Goal: Task Accomplishment & Management: Manage account settings

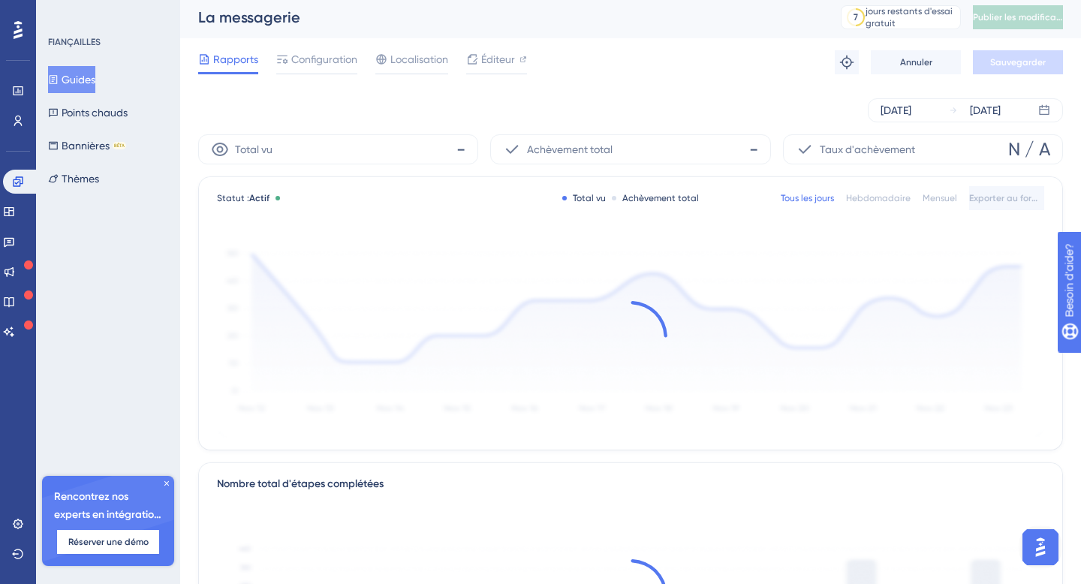
scroll to position [6, 0]
click at [339, 62] on font "Configuration" at bounding box center [324, 57] width 66 height 12
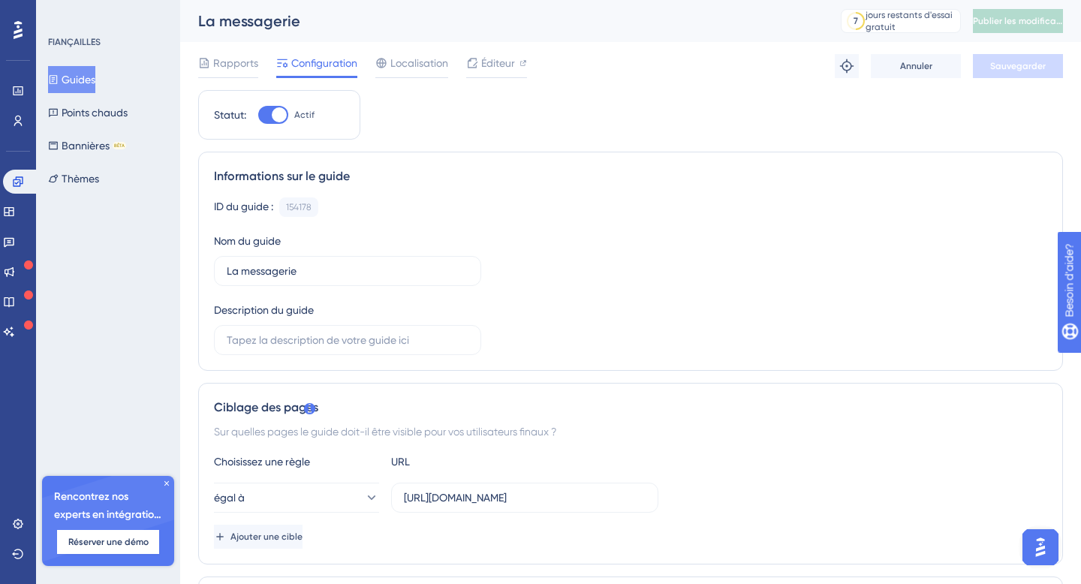
click at [84, 76] on font "Guides" at bounding box center [79, 80] width 34 height 12
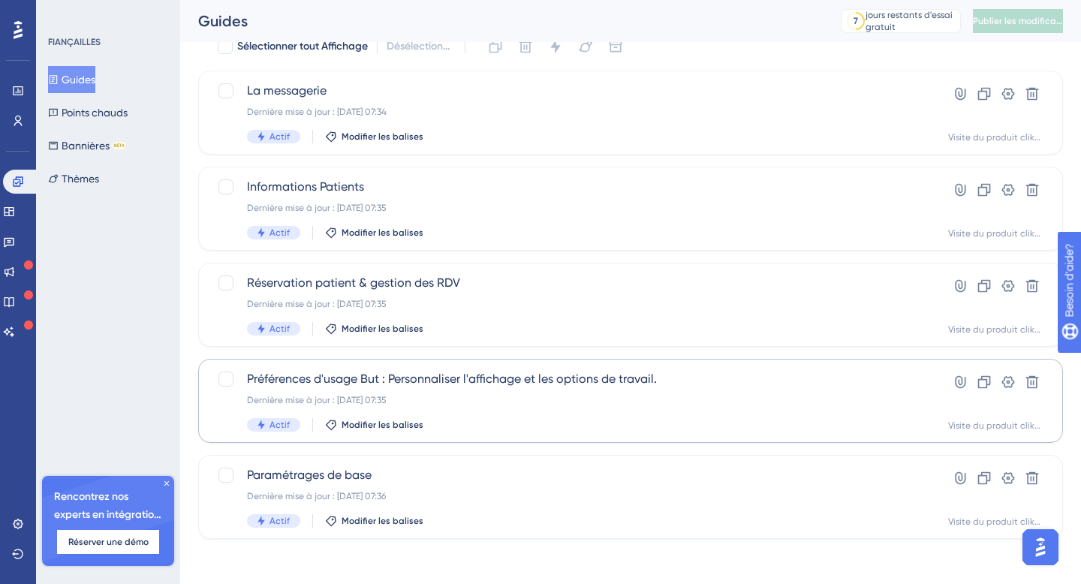
scroll to position [71, 0]
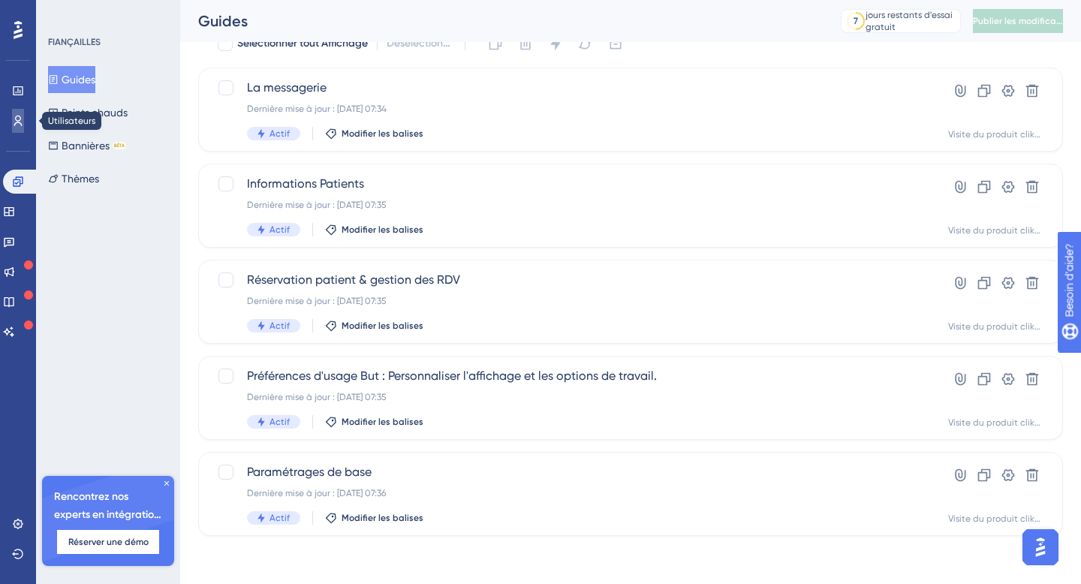
click at [17, 125] on icon at bounding box center [18, 121] width 12 height 12
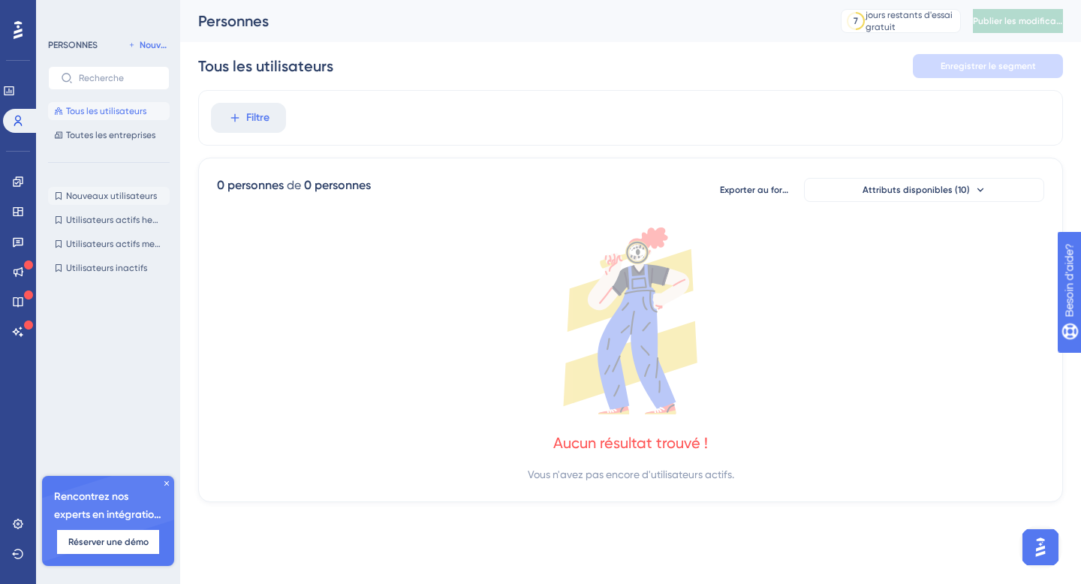
click at [125, 191] on font "Nouveaux utilisateurs" at bounding box center [111, 196] width 91 height 11
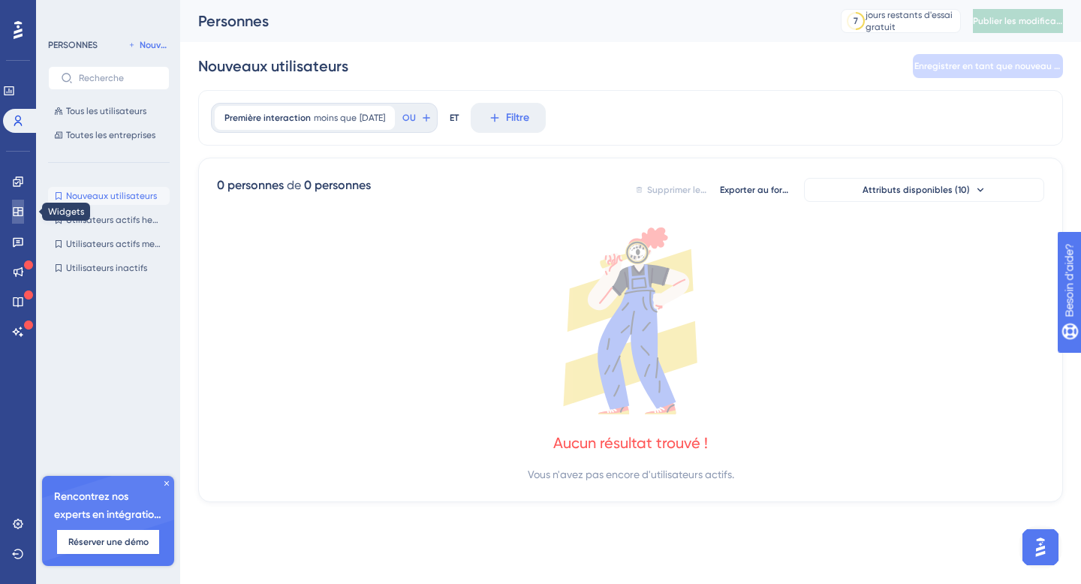
click at [20, 209] on icon at bounding box center [18, 212] width 12 height 12
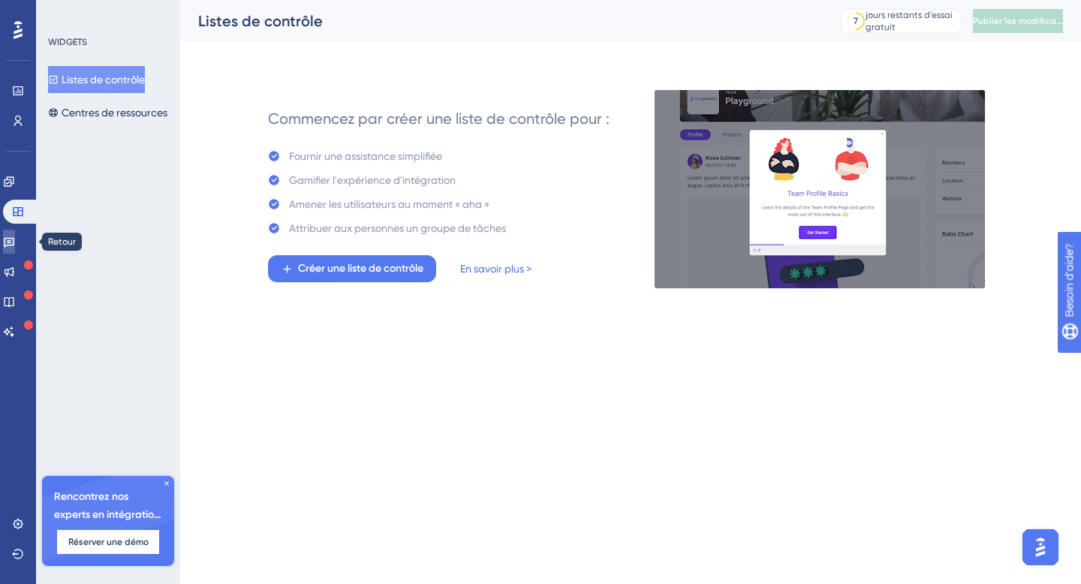
click at [15, 240] on icon at bounding box center [9, 242] width 12 height 12
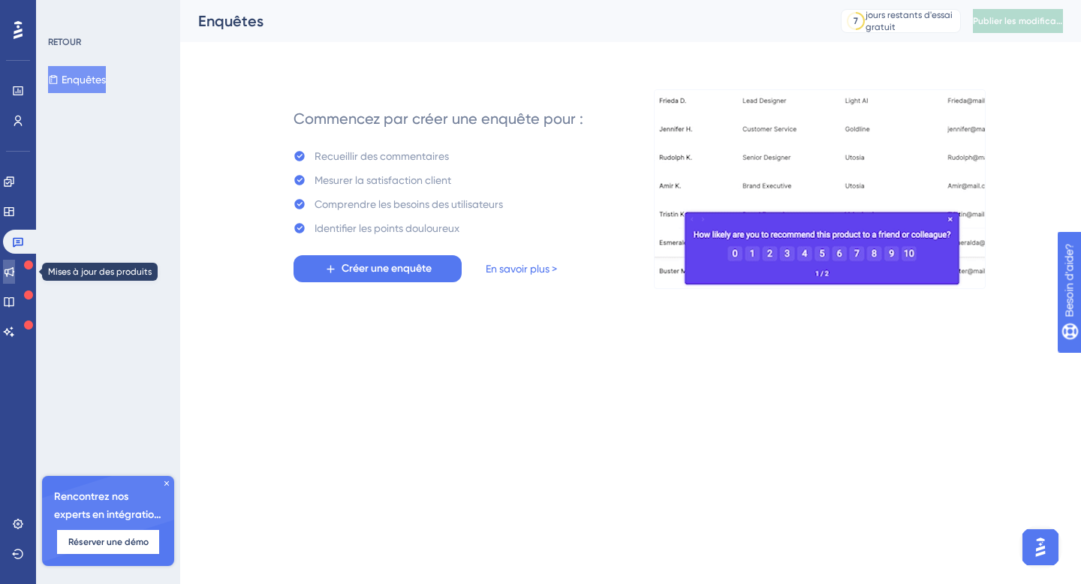
click at [14, 273] on icon at bounding box center [10, 272] width 10 height 10
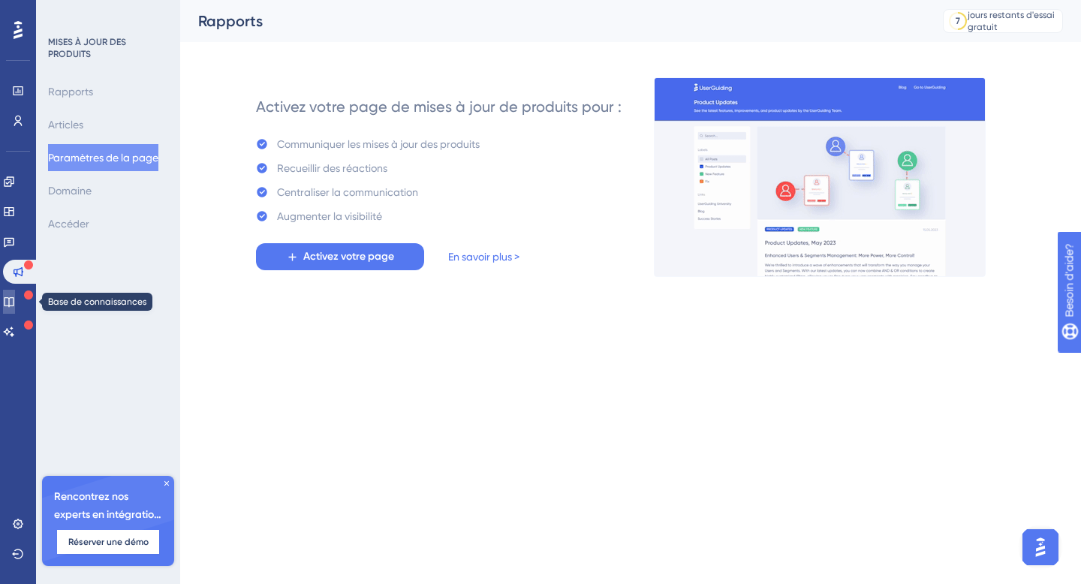
click at [15, 303] on icon at bounding box center [9, 302] width 12 height 12
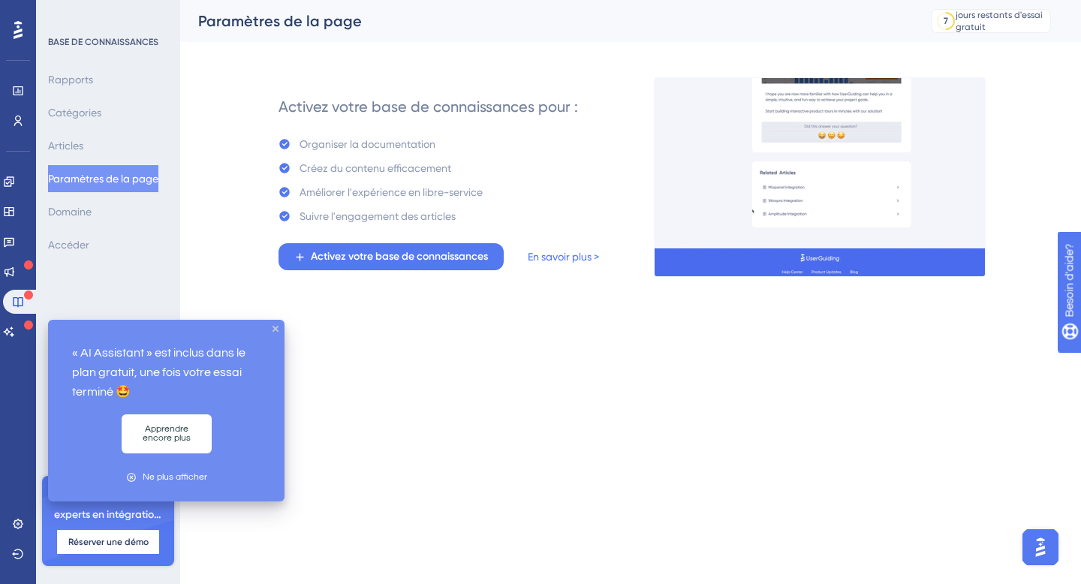
click at [24, 331] on div at bounding box center [28, 326] width 9 height 12
click at [162, 259] on div "BASE DE CONNAISSANCES Rapports Catégories Articles Paramètres de la page Domain…" at bounding box center [108, 292] width 144 height 584
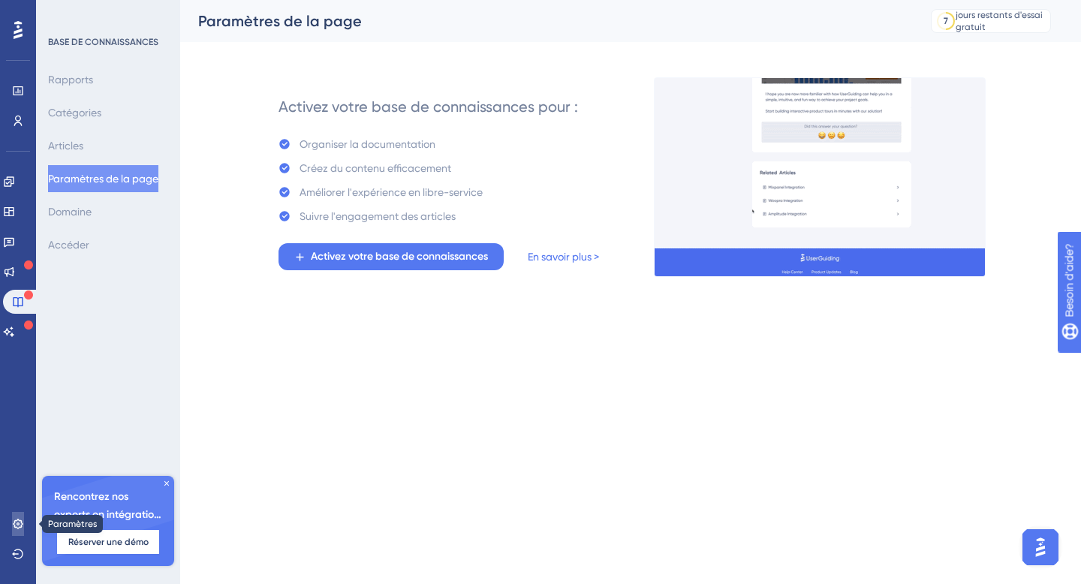
click at [17, 525] on icon at bounding box center [18, 524] width 10 height 10
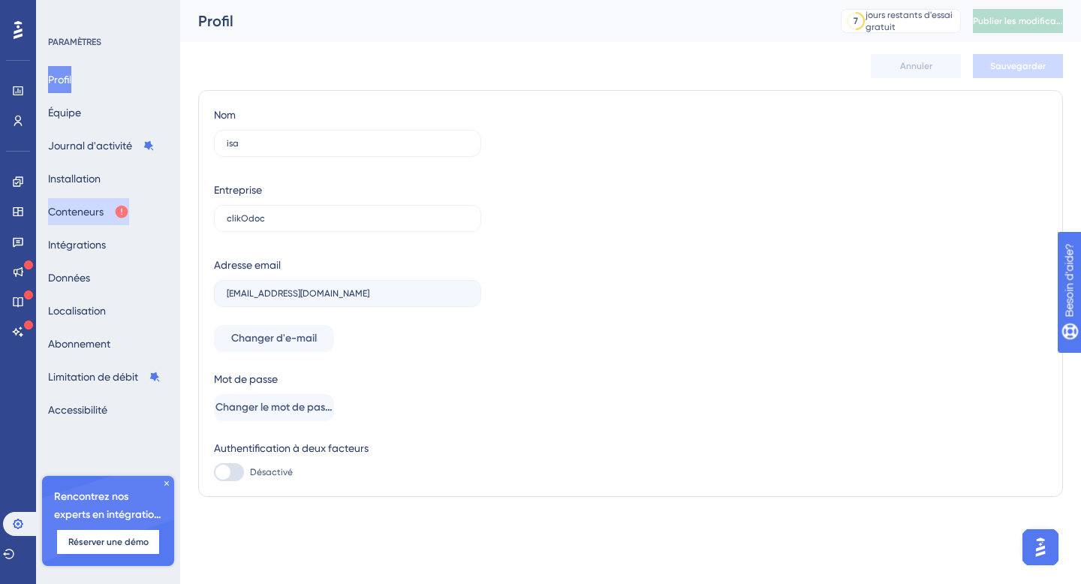
click at [94, 217] on font "Conteneurs" at bounding box center [76, 212] width 56 height 12
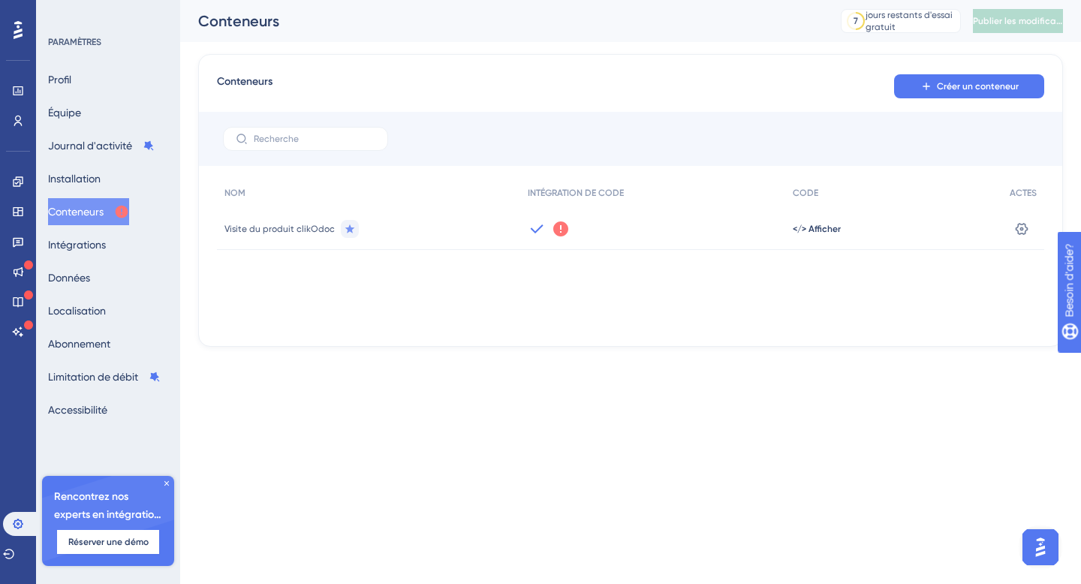
click at [559, 227] on icon at bounding box center [560, 228] width 15 height 15
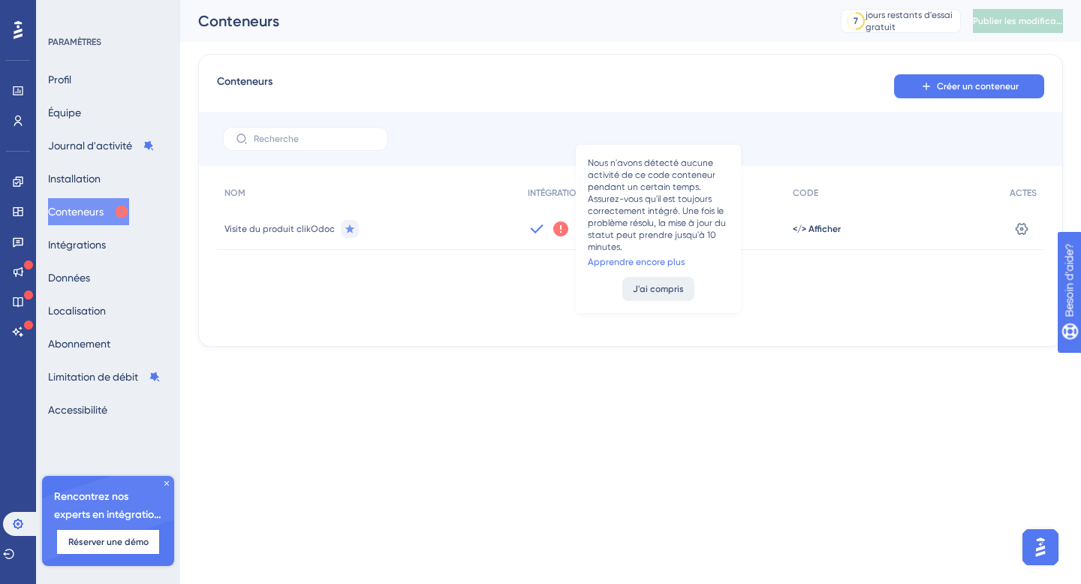
click at [661, 284] on font "J'ai compris" at bounding box center [658, 289] width 51 height 11
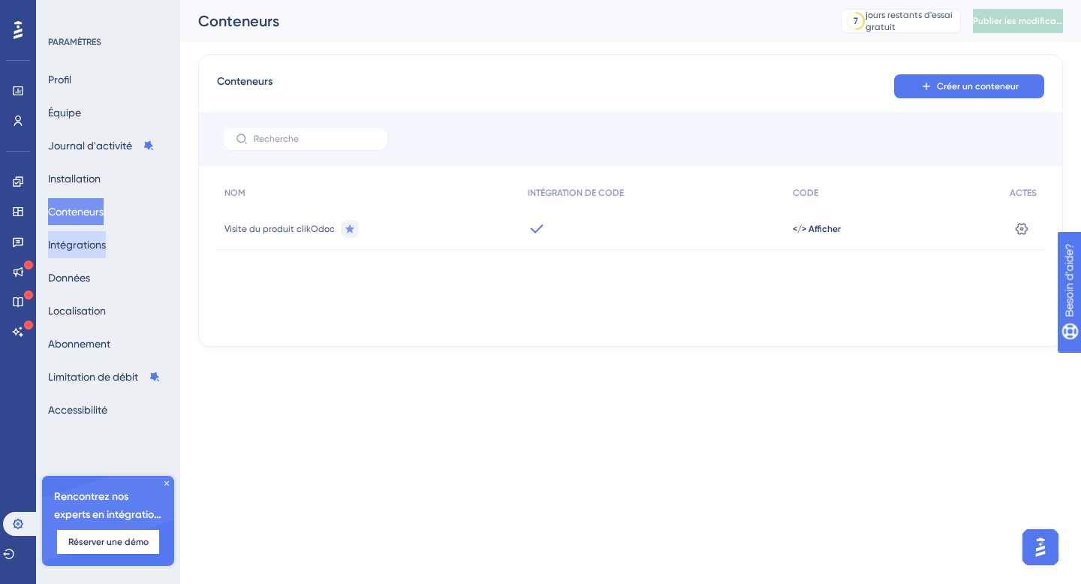
click at [100, 245] on font "Intégrations" at bounding box center [77, 245] width 58 height 12
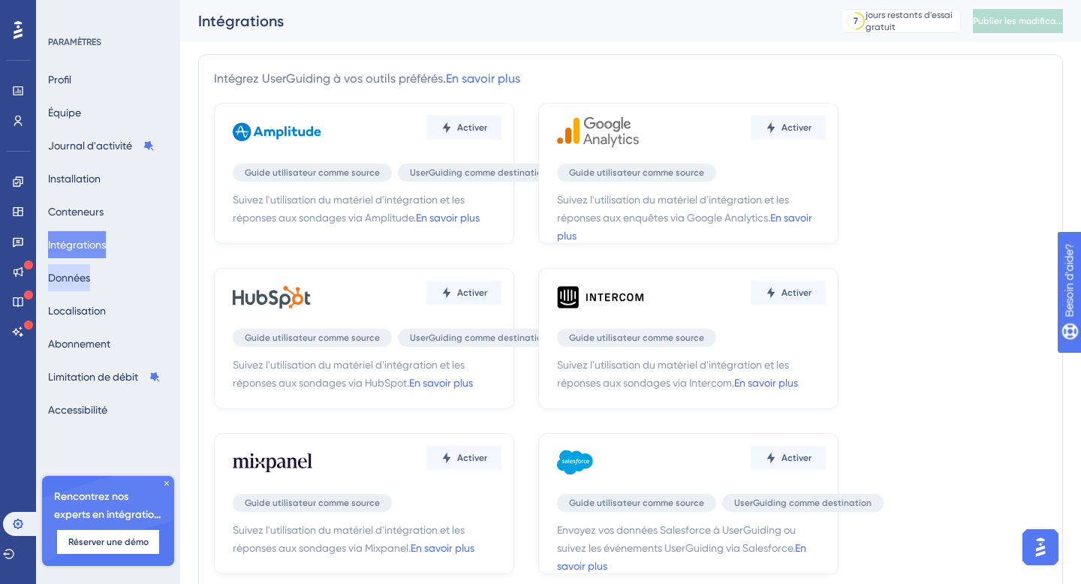
click at [90, 280] on button "Données" at bounding box center [69, 277] width 42 height 27
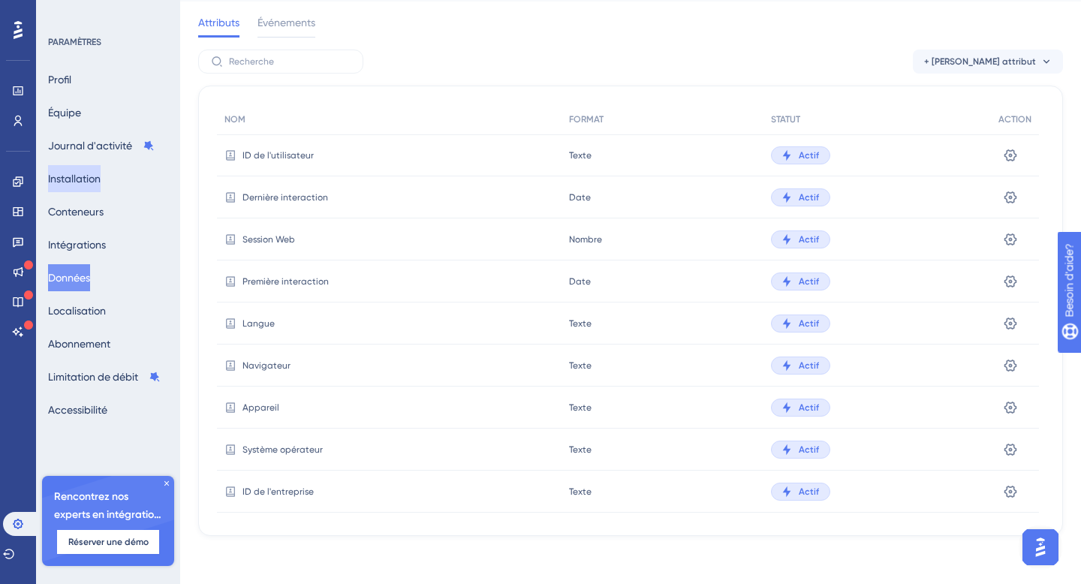
click at [100, 168] on button "Installation" at bounding box center [74, 178] width 53 height 27
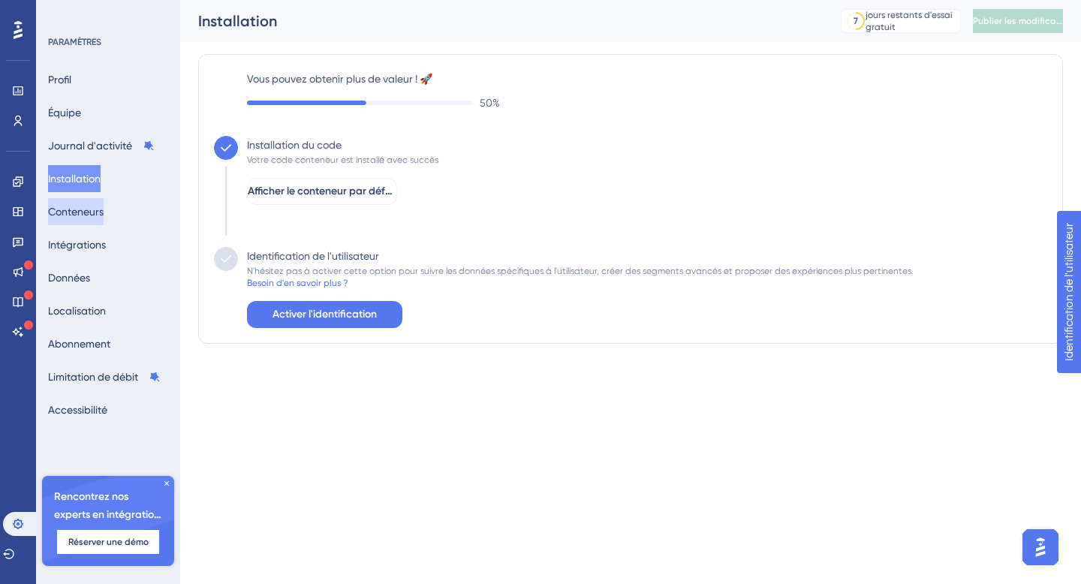
click at [104, 208] on font "Conteneurs" at bounding box center [76, 212] width 56 height 12
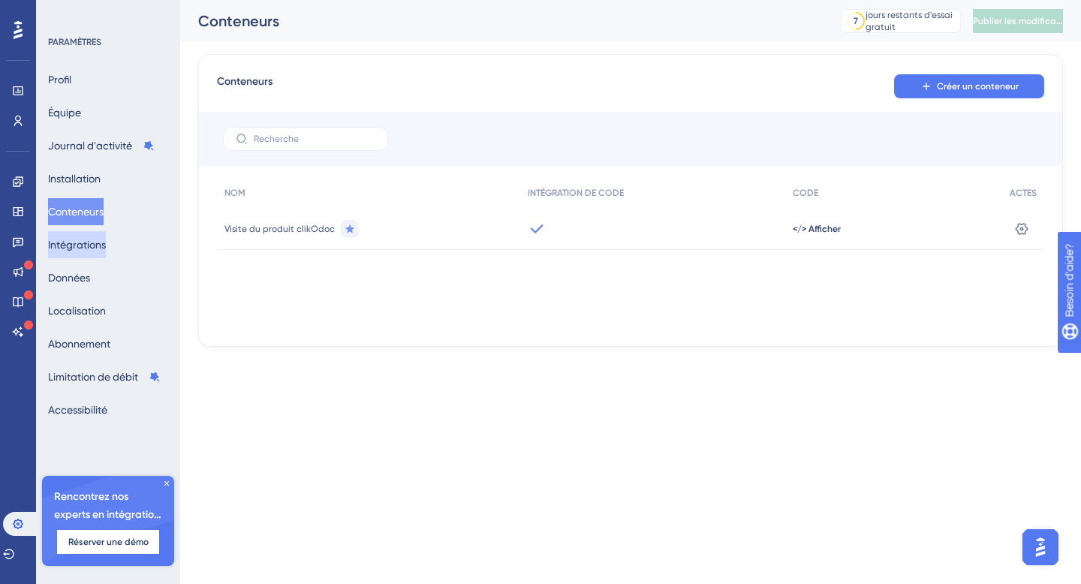
click at [104, 240] on font "Intégrations" at bounding box center [77, 245] width 58 height 12
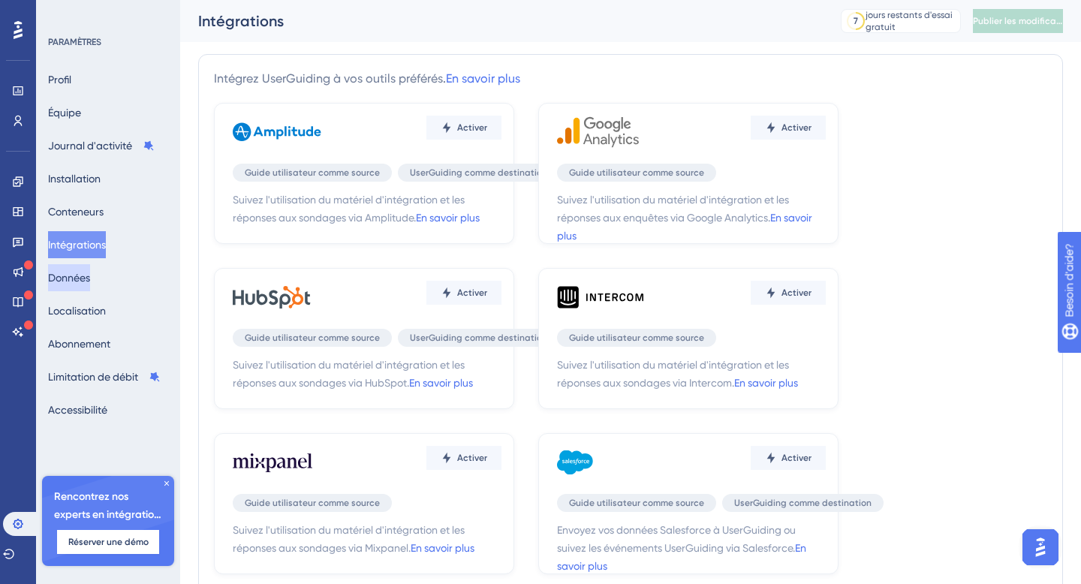
click at [90, 273] on font "Données" at bounding box center [69, 278] width 42 height 12
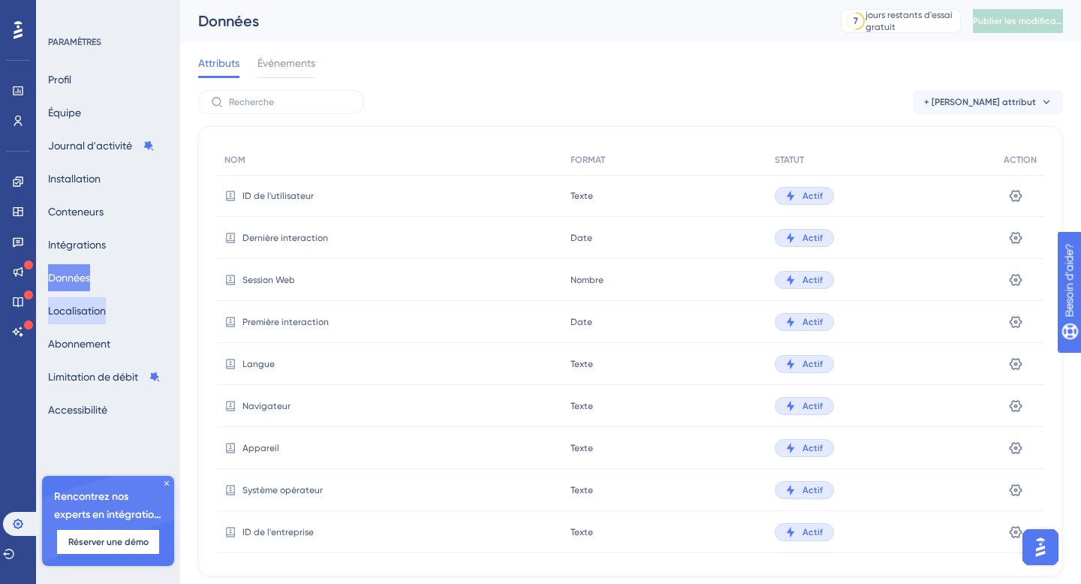
click at [101, 310] on font "Localisation" at bounding box center [77, 311] width 58 height 12
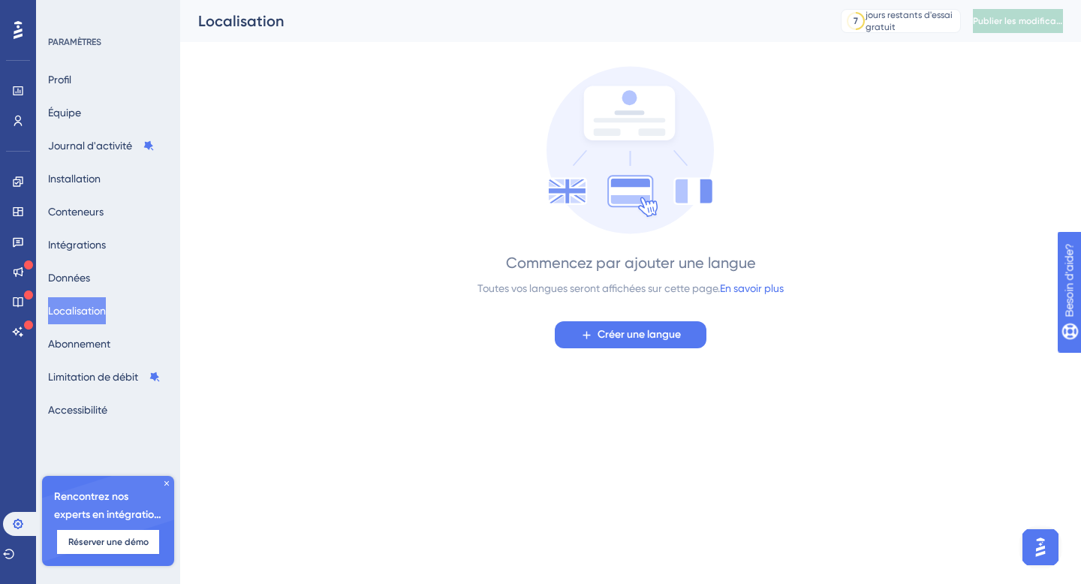
click at [21, 30] on icon at bounding box center [18, 30] width 9 height 18
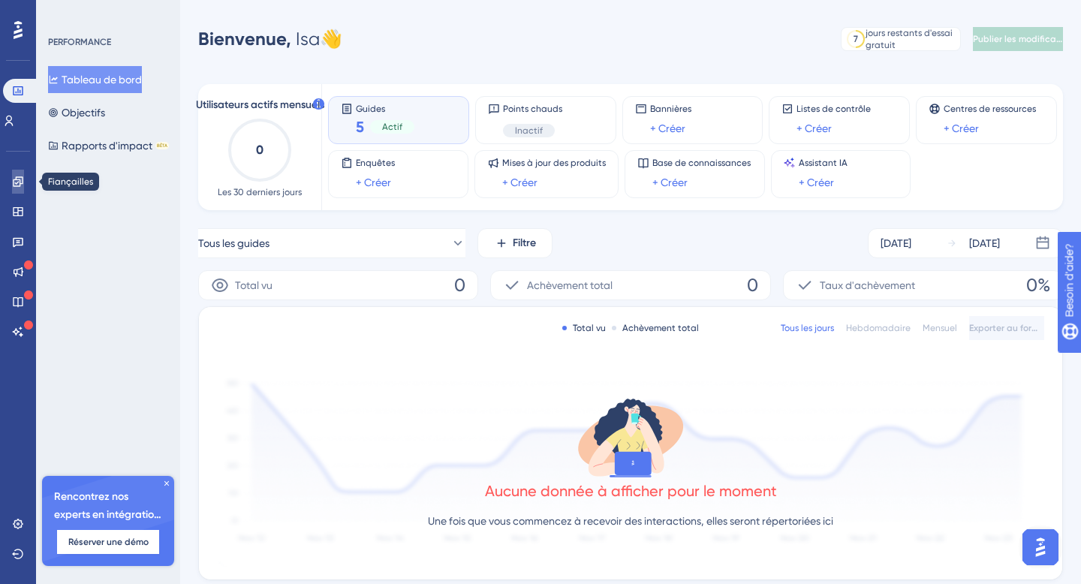
click at [24, 185] on link at bounding box center [18, 182] width 12 height 24
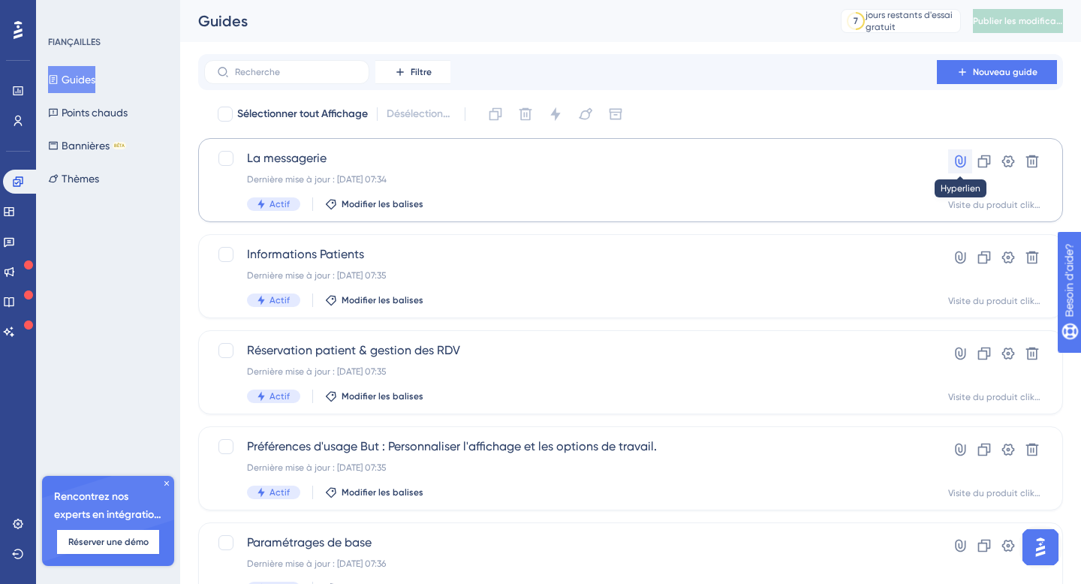
click at [957, 161] on icon at bounding box center [960, 161] width 15 height 15
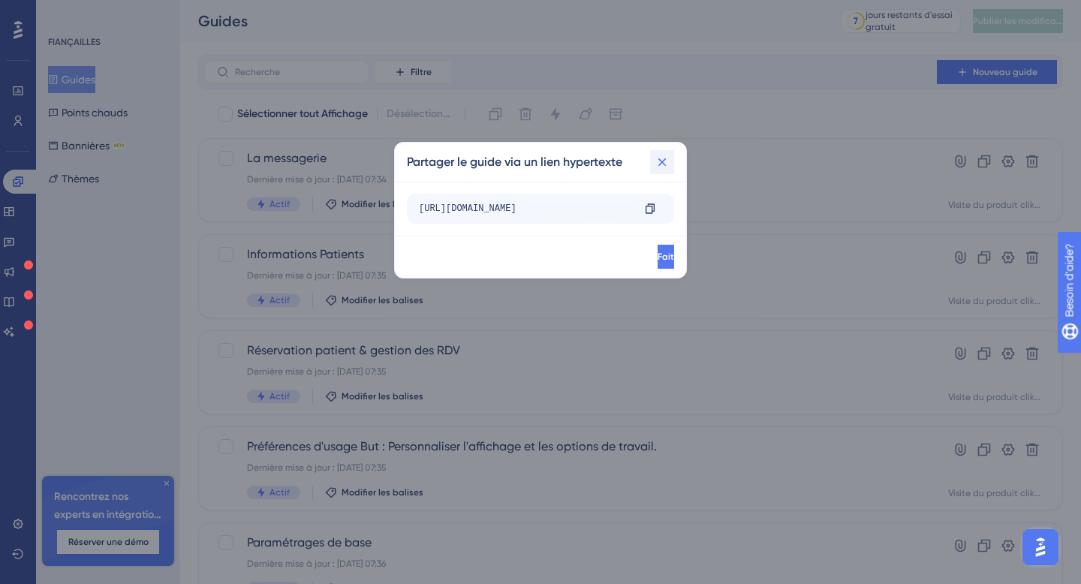
click at [665, 161] on icon at bounding box center [662, 162] width 15 height 15
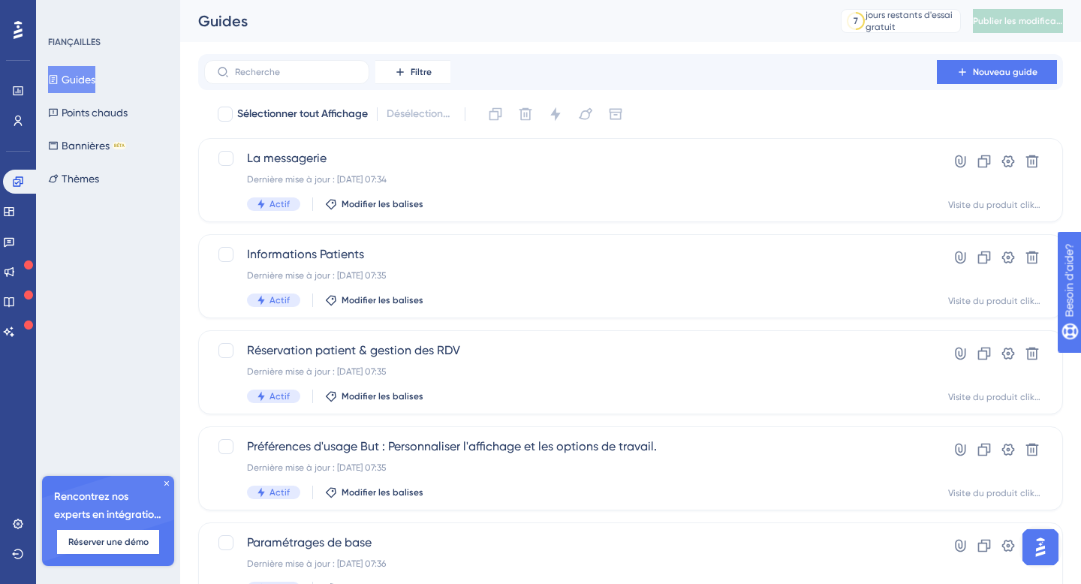
scroll to position [71, 0]
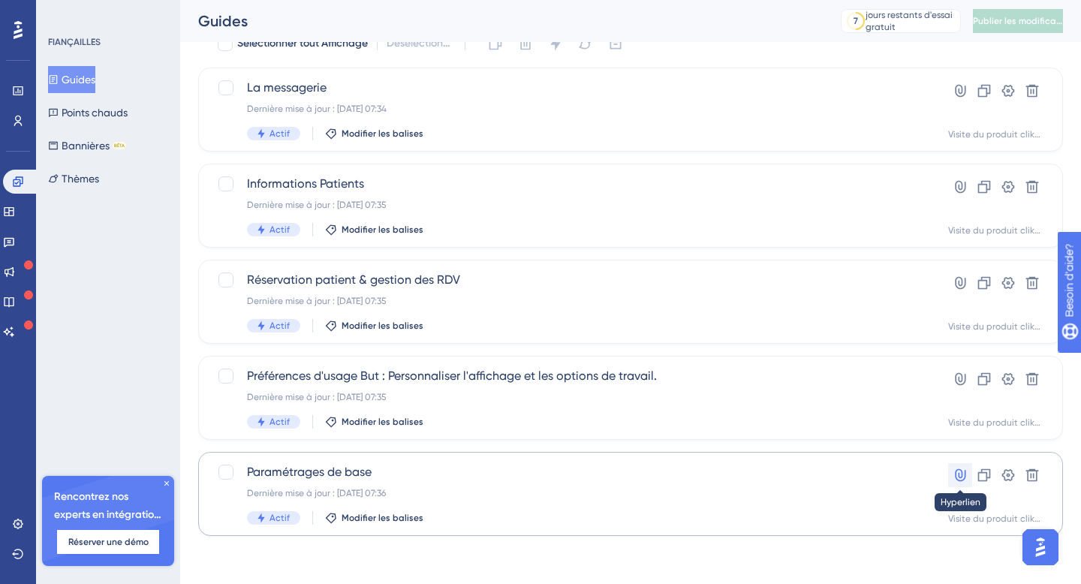
click at [965, 477] on icon at bounding box center [960, 475] width 11 height 13
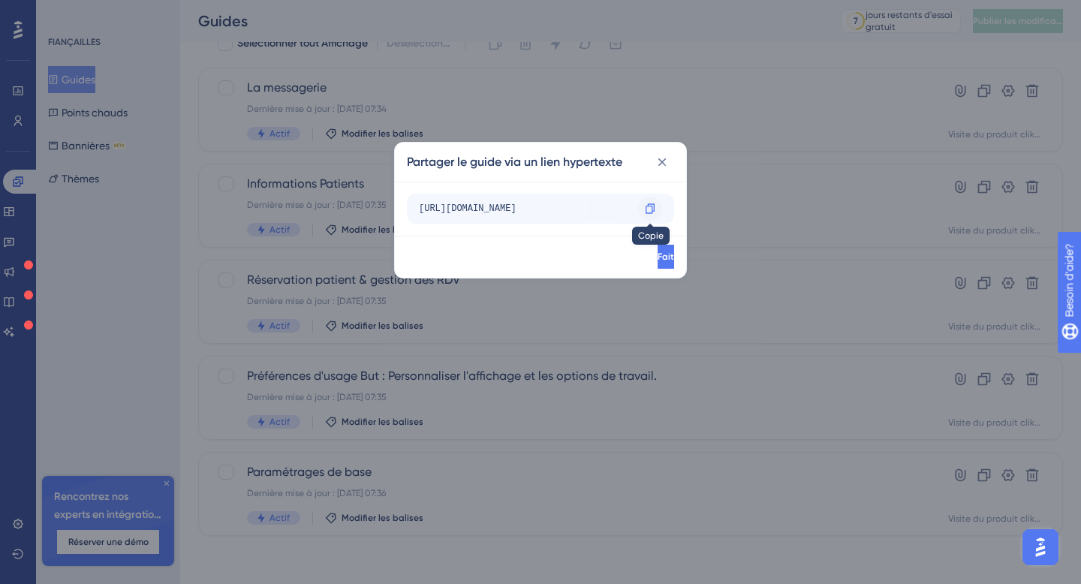
click at [652, 210] on icon at bounding box center [650, 208] width 9 height 10
click at [649, 209] on icon at bounding box center [650, 209] width 12 height 12
click at [651, 209] on icon at bounding box center [650, 209] width 12 height 12
click at [656, 259] on font "Fait" at bounding box center [664, 256] width 17 height 11
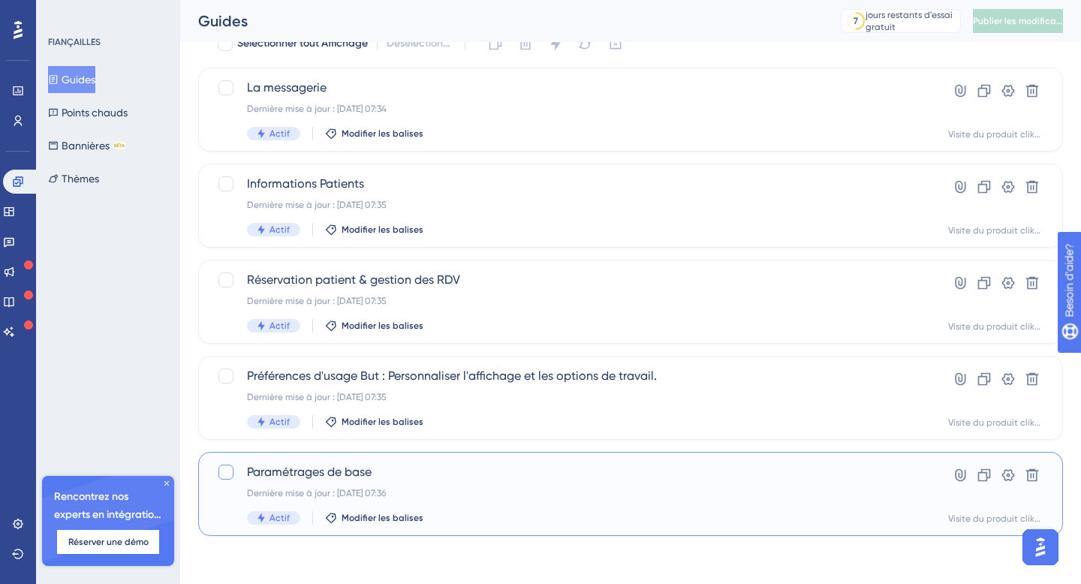
click at [229, 471] on div at bounding box center [225, 472] width 15 height 15
checkbox input "true"
click at [226, 378] on div at bounding box center [225, 376] width 15 height 15
checkbox input "true"
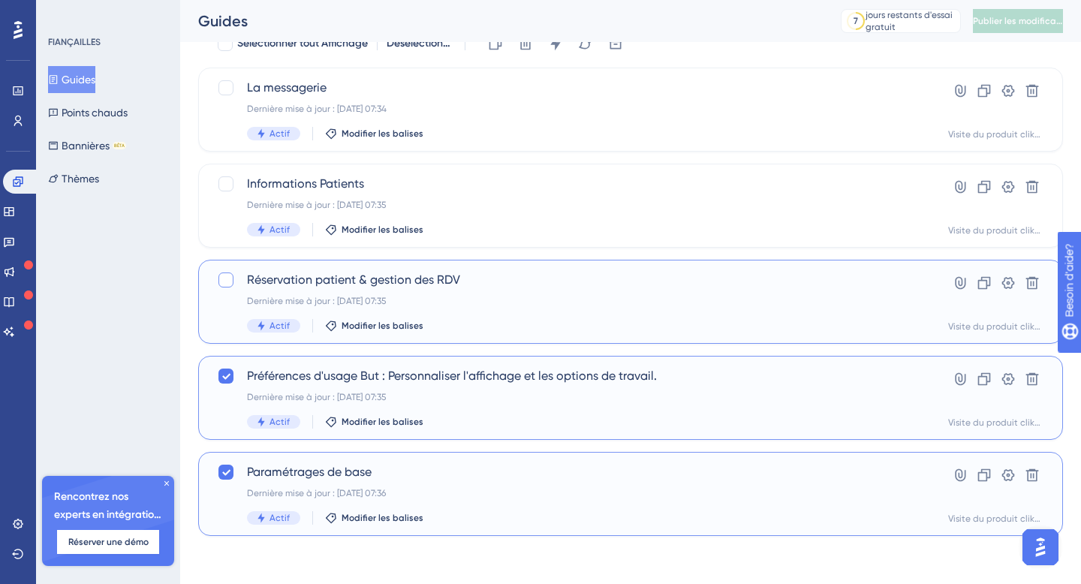
click at [227, 277] on div at bounding box center [225, 280] width 15 height 15
checkbox input "true"
click at [230, 177] on div at bounding box center [225, 183] width 15 height 15
checkbox input "true"
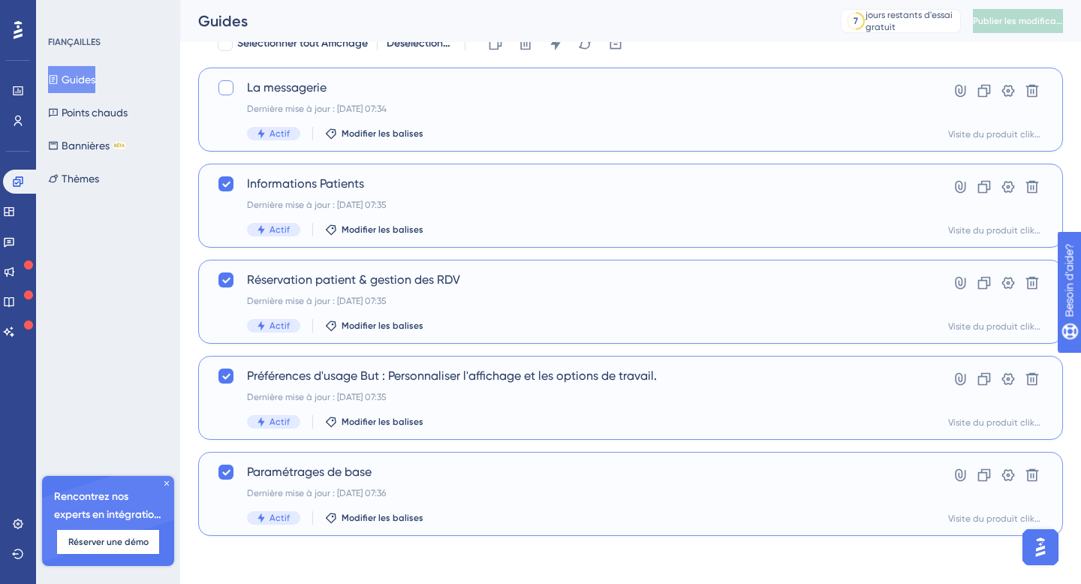
click at [224, 83] on div at bounding box center [225, 87] width 15 height 15
checkbox input "true"
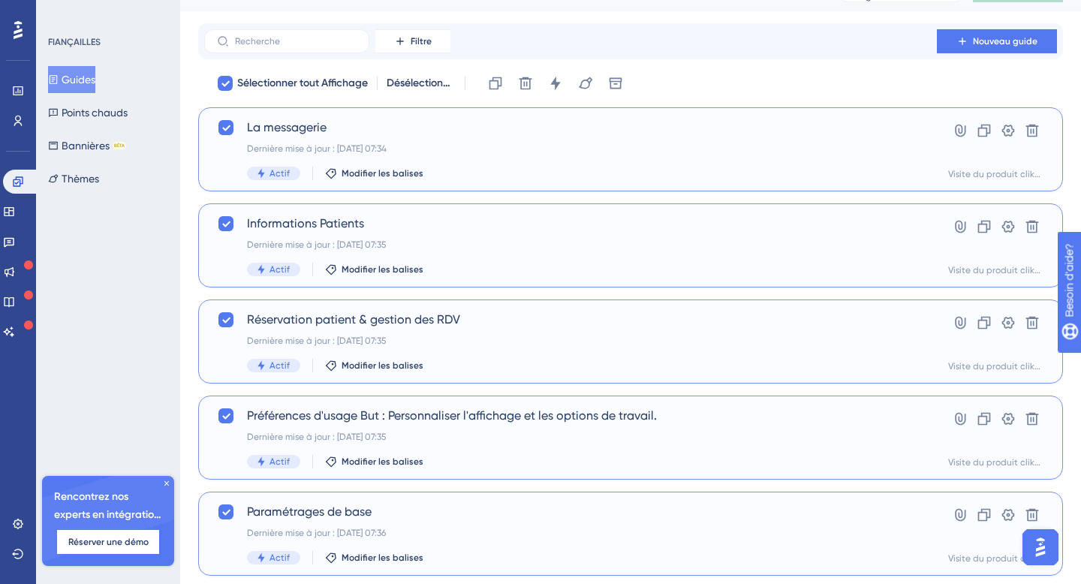
scroll to position [0, 0]
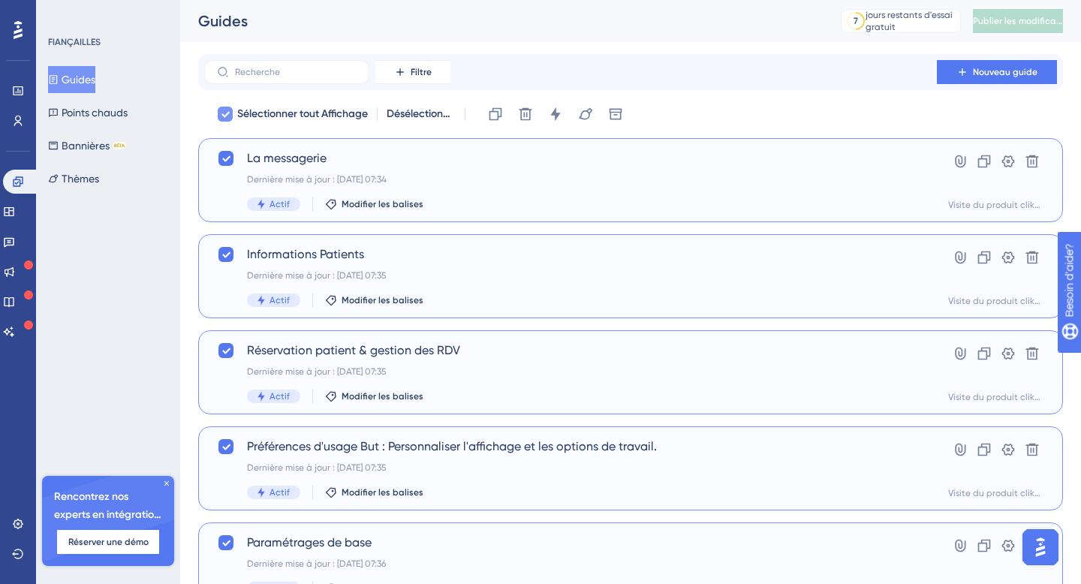
click at [222, 114] on icon at bounding box center [225, 115] width 8 height 6
checkbox input "false"
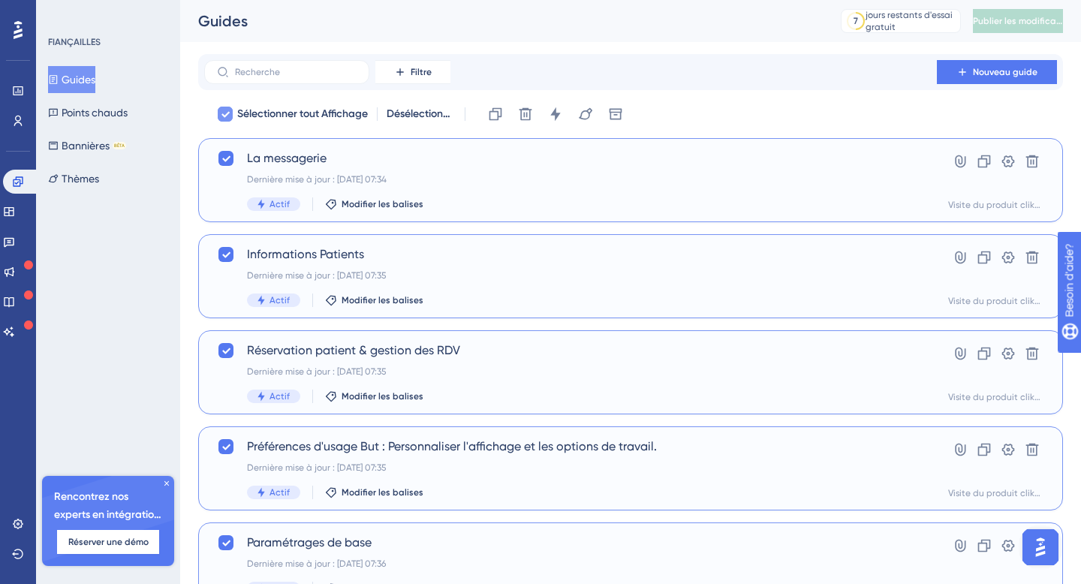
checkbox input "false"
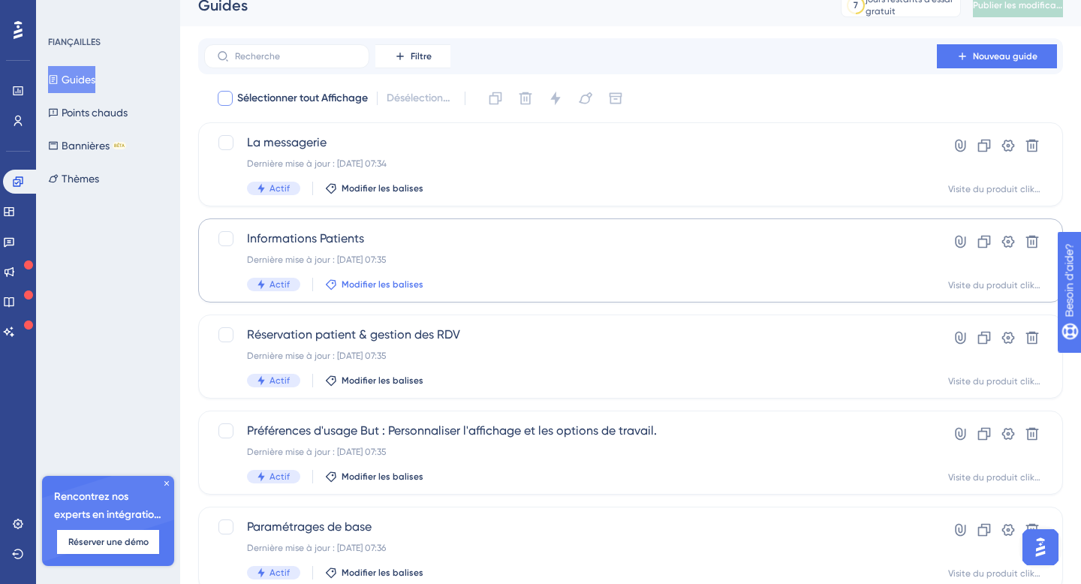
scroll to position [71, 0]
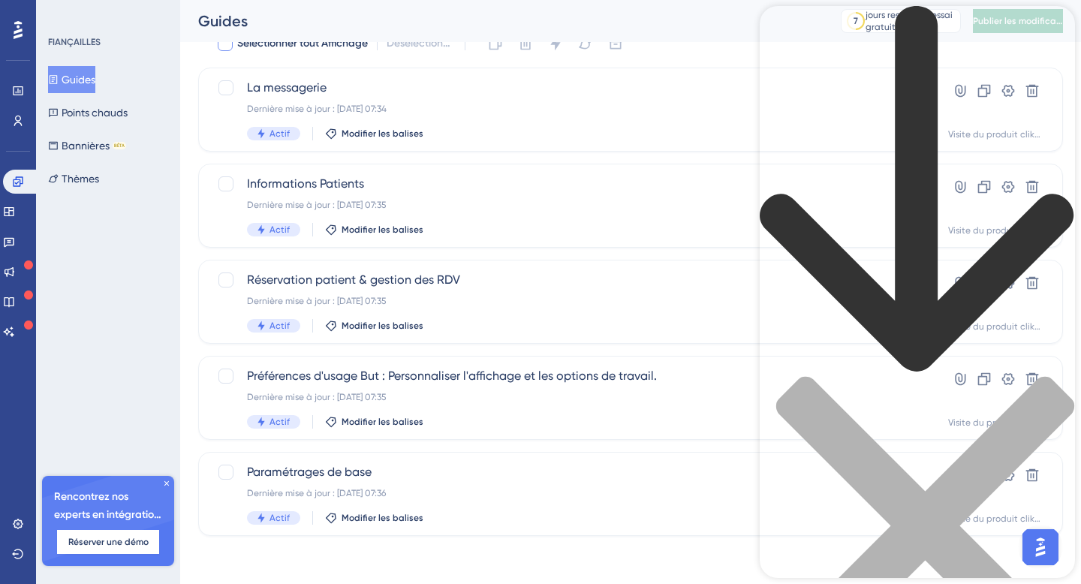
click at [866, 89] on div "En-tête du centre de ressources" at bounding box center [917, 366] width 315 height 721
type input "comment tester mon guide en condition réelle?"
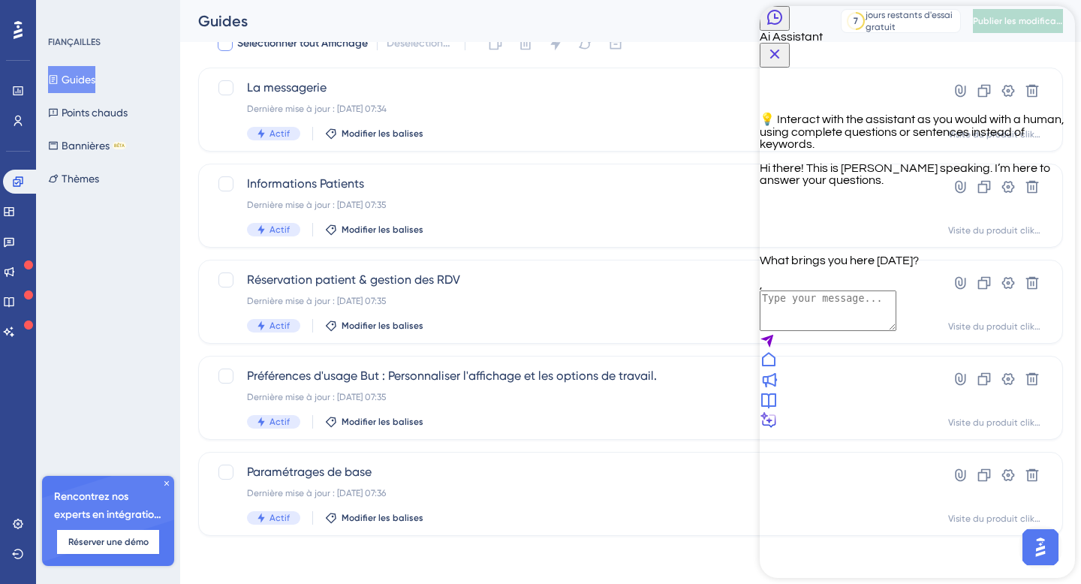
click at [826, 331] on textarea "AI Assistant Text Input" at bounding box center [828, 311] width 137 height 41
type textarea "bonjour comment visualiser mon guide en condition réelle?"
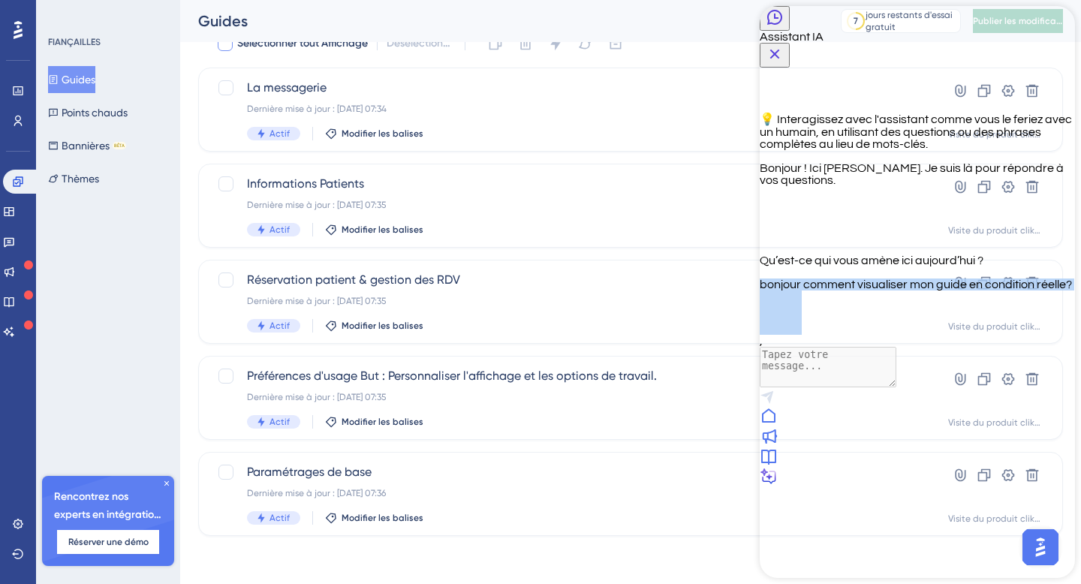
drag, startPoint x: 875, startPoint y: 349, endPoint x: 1001, endPoint y: 390, distance: 132.5
click at [1001, 335] on div "bonjour comment visualiser mon guide en condition réelle?" at bounding box center [917, 307] width 315 height 56
copy div "bonjour comment visualiser mon guide en condition réelle?"
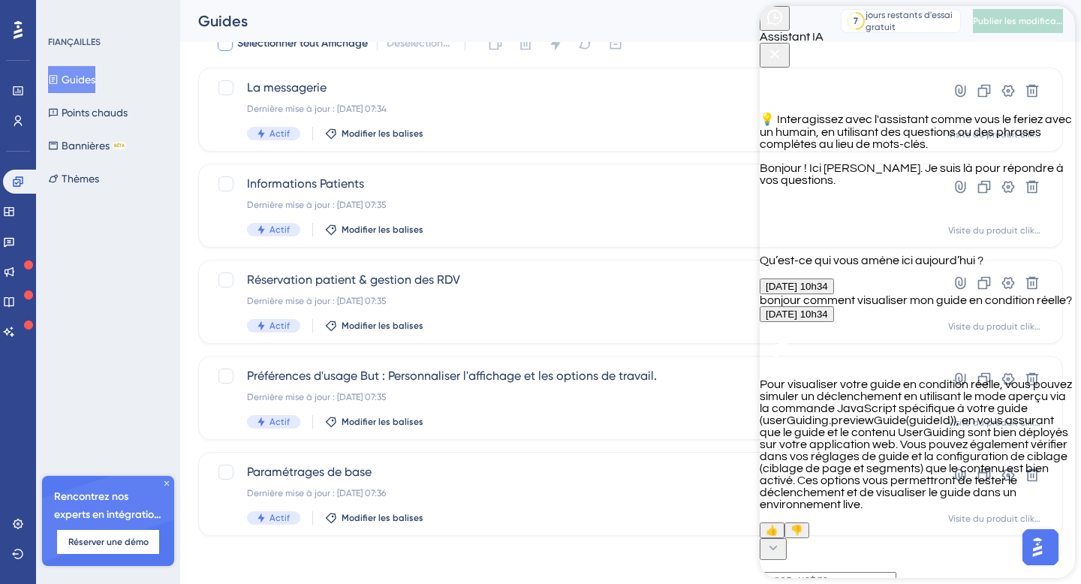
scroll to position [320, 0]
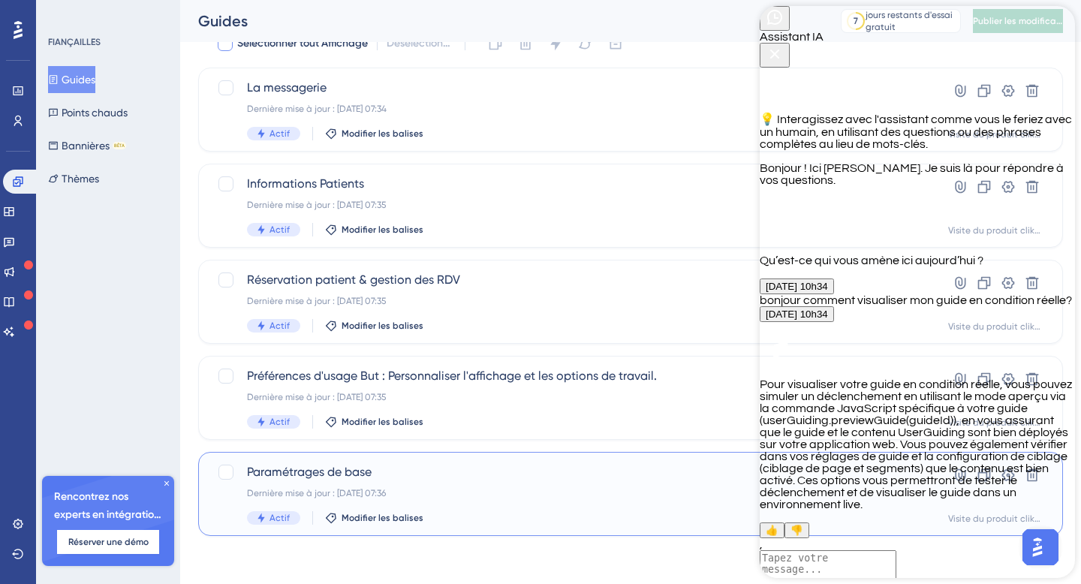
click at [368, 481] on div "Paramétrages de base Dernière mise à jour : [DATE] 07:36 Actif Modifier les bal…" at bounding box center [570, 494] width 647 height 62
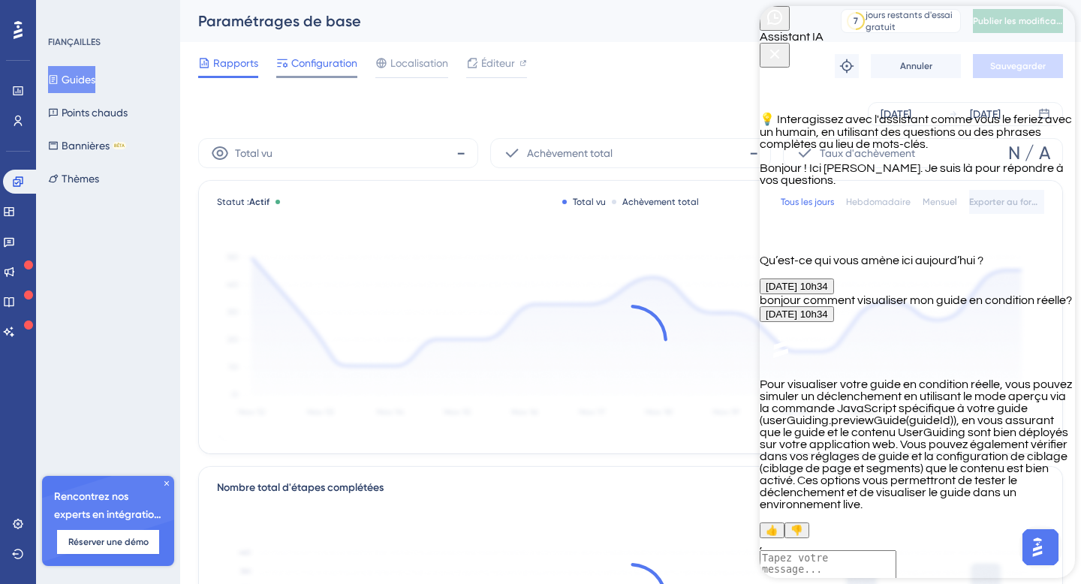
click at [334, 68] on font "Configuration" at bounding box center [324, 63] width 66 height 12
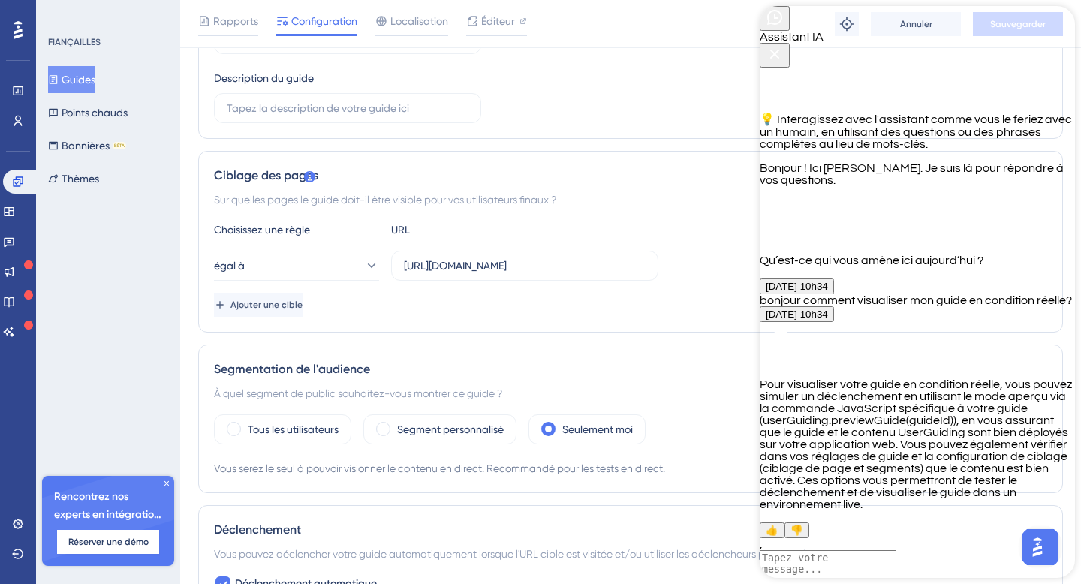
scroll to position [251, 0]
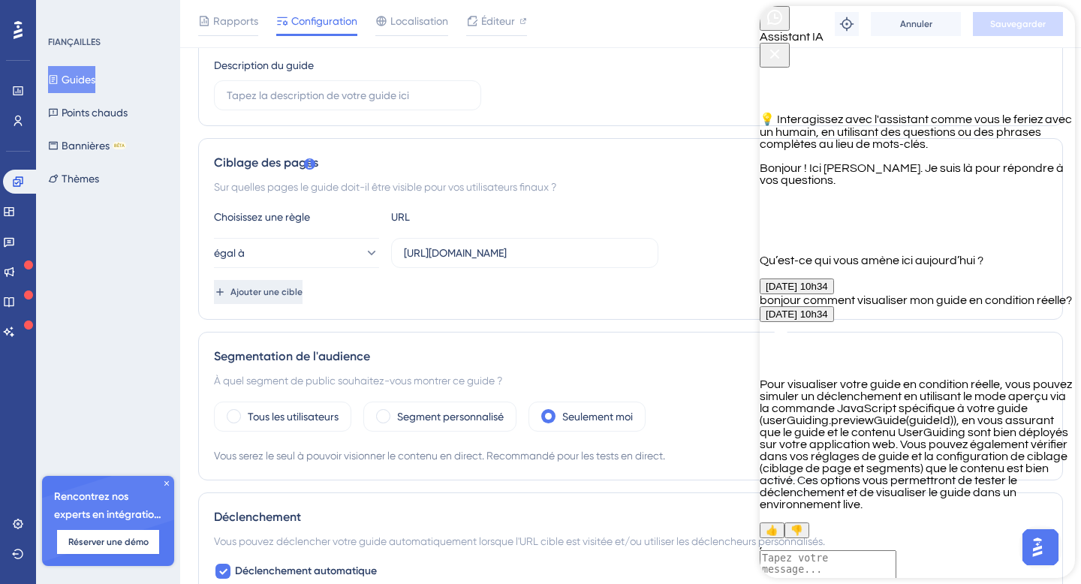
click at [287, 293] on font "Ajouter une cible" at bounding box center [266, 292] width 72 height 11
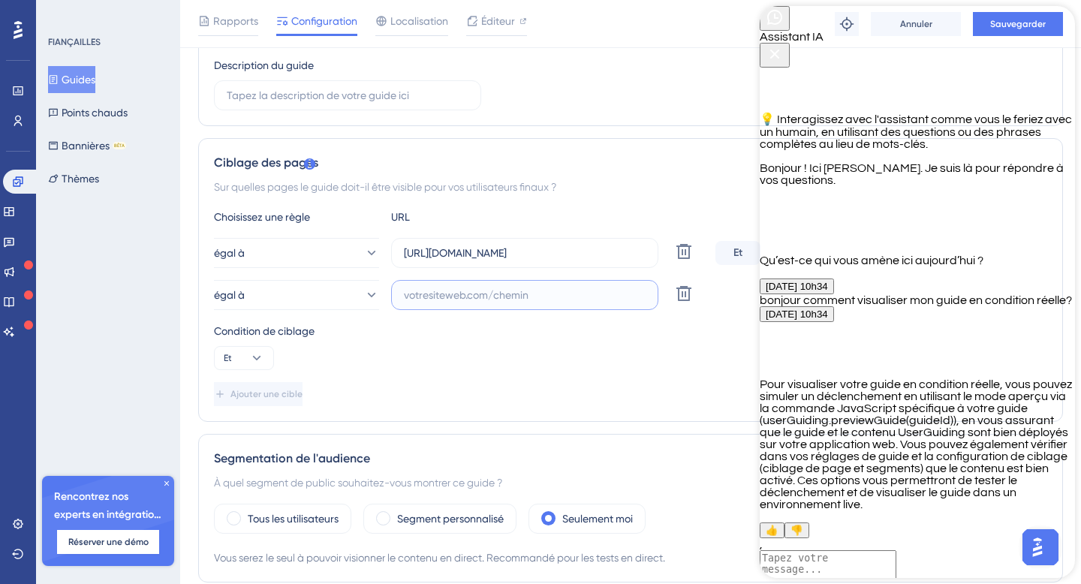
click at [446, 294] on input "text" at bounding box center [525, 295] width 242 height 17
drag, startPoint x: 526, startPoint y: 293, endPoint x: 560, endPoint y: 293, distance: 33.8
click at [560, 293] on input "[URL][DOMAIN_NAME]" at bounding box center [525, 295] width 242 height 17
paste input "dashboards/agenda"
type input "[URL][DOMAIN_NAME]"
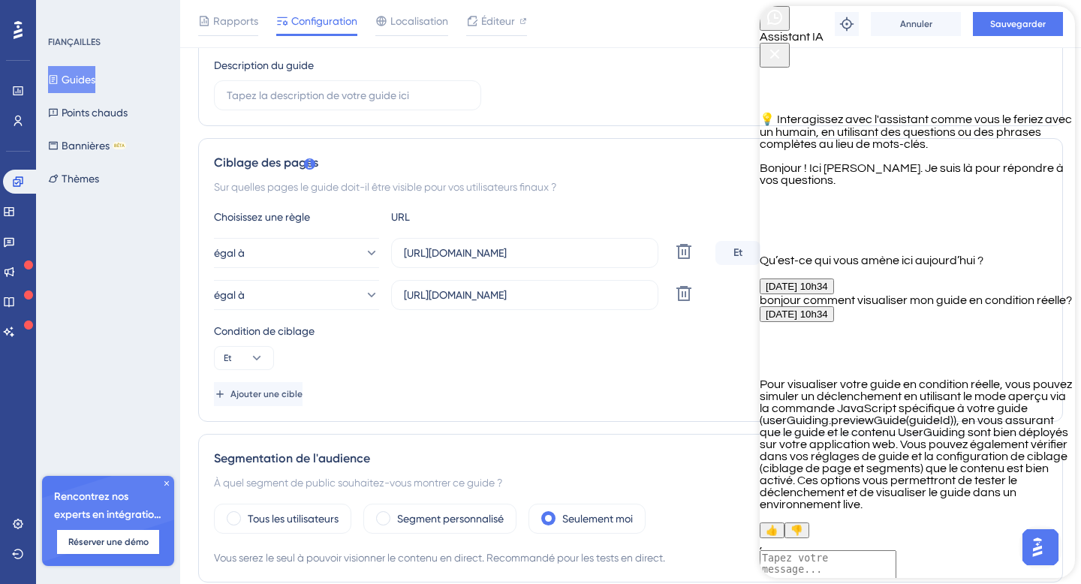
click at [465, 362] on div "Condition de ciblage Et" at bounding box center [630, 346] width 833 height 48
click at [260, 360] on icon at bounding box center [256, 358] width 15 height 15
click at [260, 360] on icon at bounding box center [257, 358] width 8 height 5
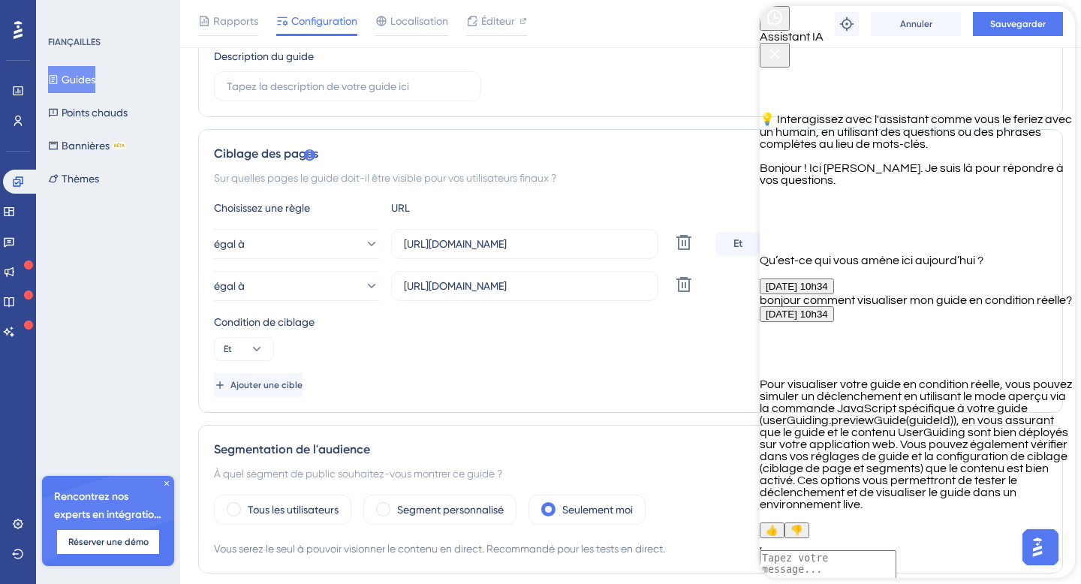
scroll to position [268, 0]
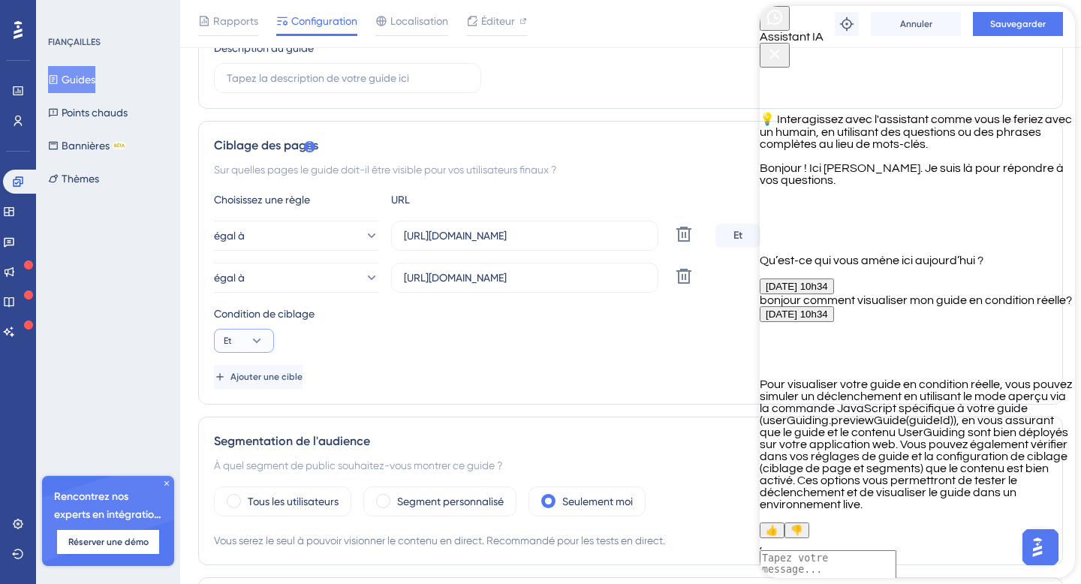
click at [252, 342] on icon at bounding box center [256, 340] width 15 height 15
click at [235, 416] on font "Ou" at bounding box center [237, 414] width 14 height 12
click at [453, 321] on div "Condition de ciblage" at bounding box center [630, 314] width 833 height 18
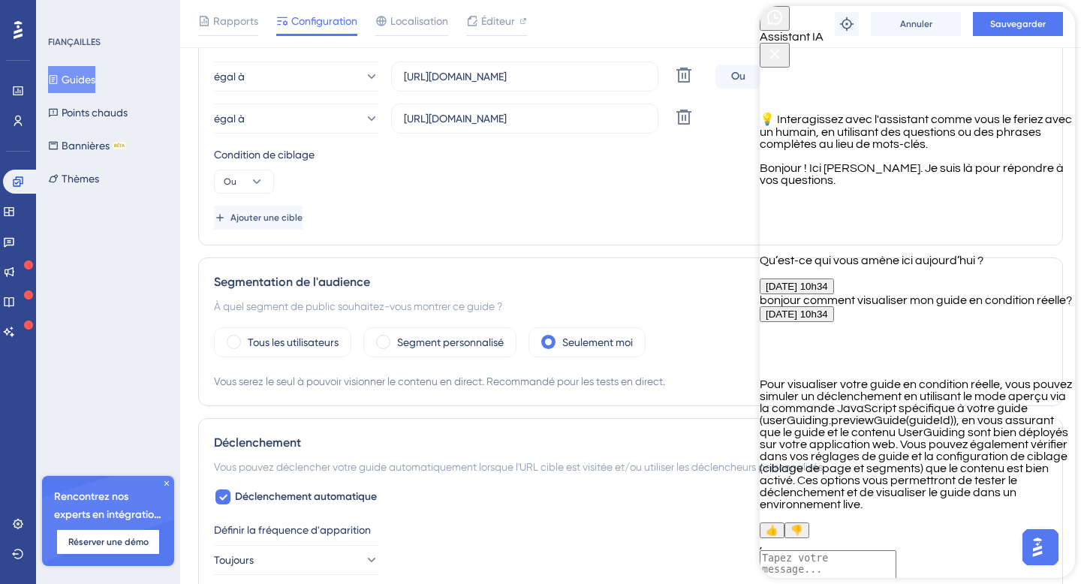
scroll to position [429, 0]
click at [379, 340] on span at bounding box center [383, 340] width 14 height 14
click at [395, 336] on input "radio" at bounding box center [395, 336] width 0 height 0
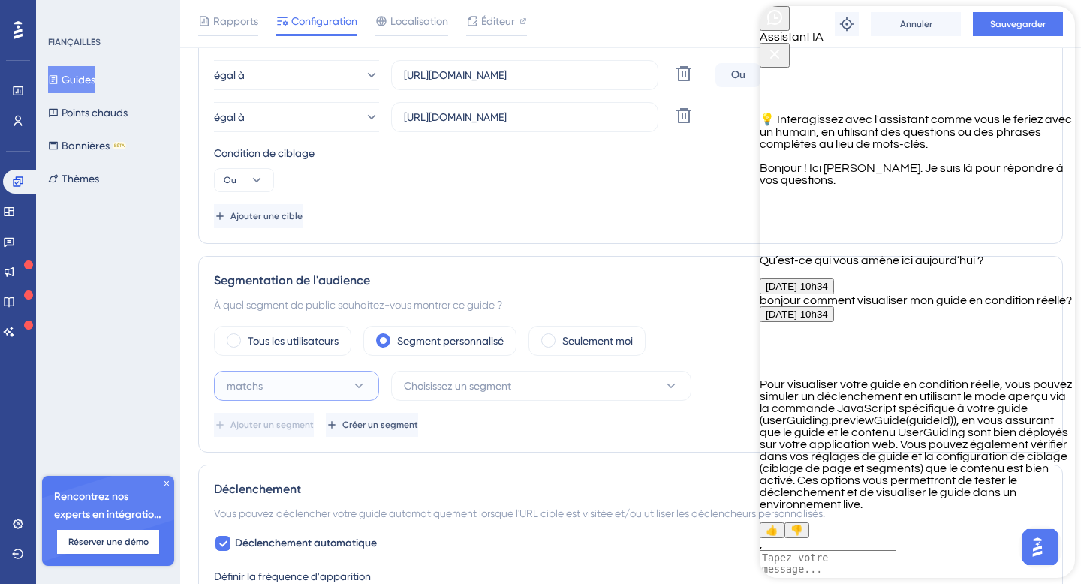
click at [360, 384] on icon at bounding box center [358, 385] width 15 height 15
click at [354, 380] on icon at bounding box center [358, 385] width 15 height 15
click at [670, 387] on icon at bounding box center [671, 386] width 8 height 5
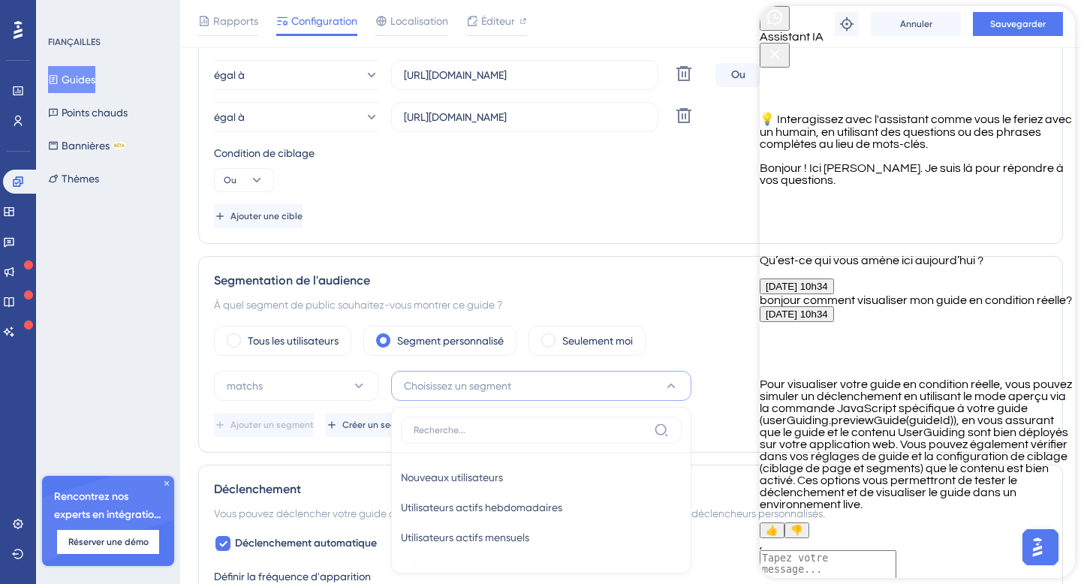
scroll to position [626, 0]
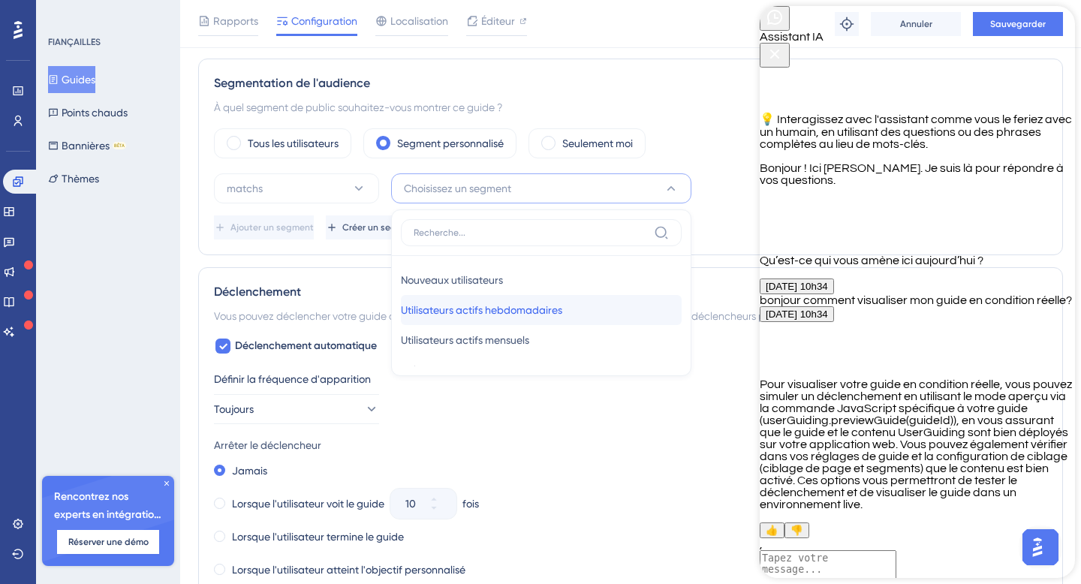
click at [562, 306] on font "Utilisateurs actifs hebdomadaires" at bounding box center [481, 310] width 161 height 12
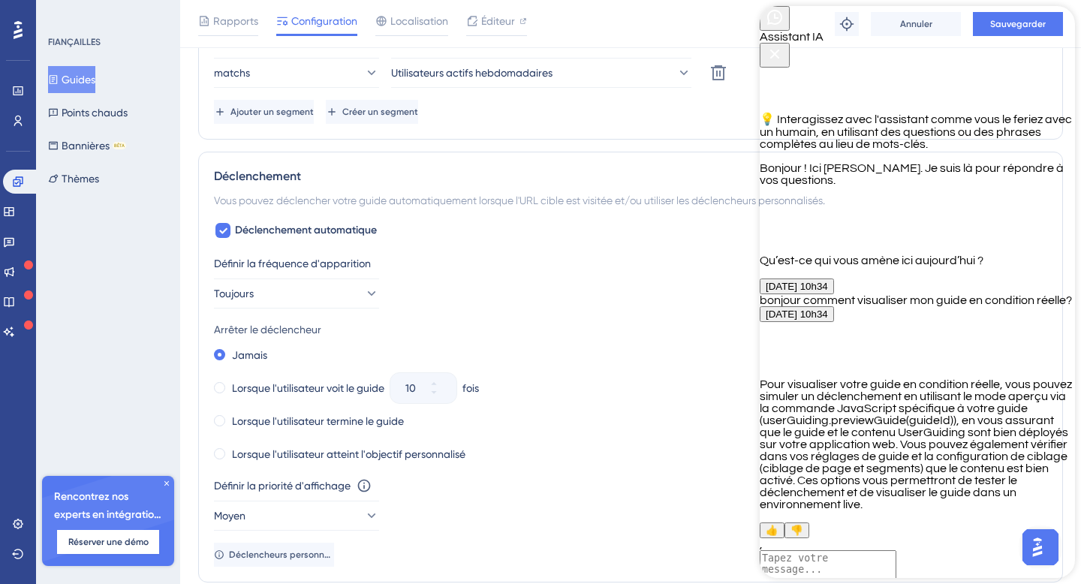
scroll to position [748, 0]
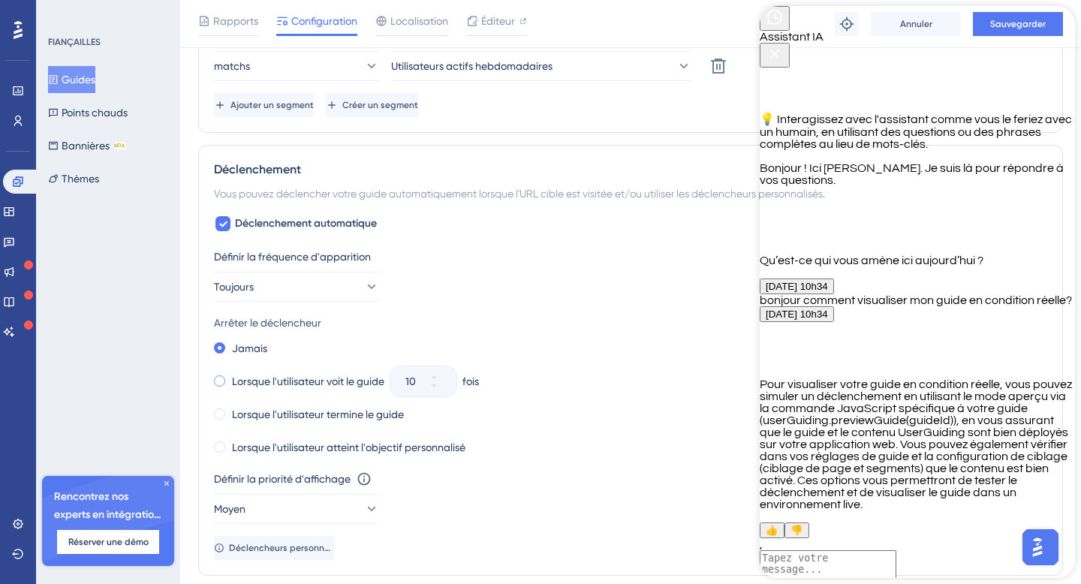
click at [218, 383] on span at bounding box center [219, 380] width 11 height 11
click at [230, 378] on input "radio" at bounding box center [230, 378] width 0 height 0
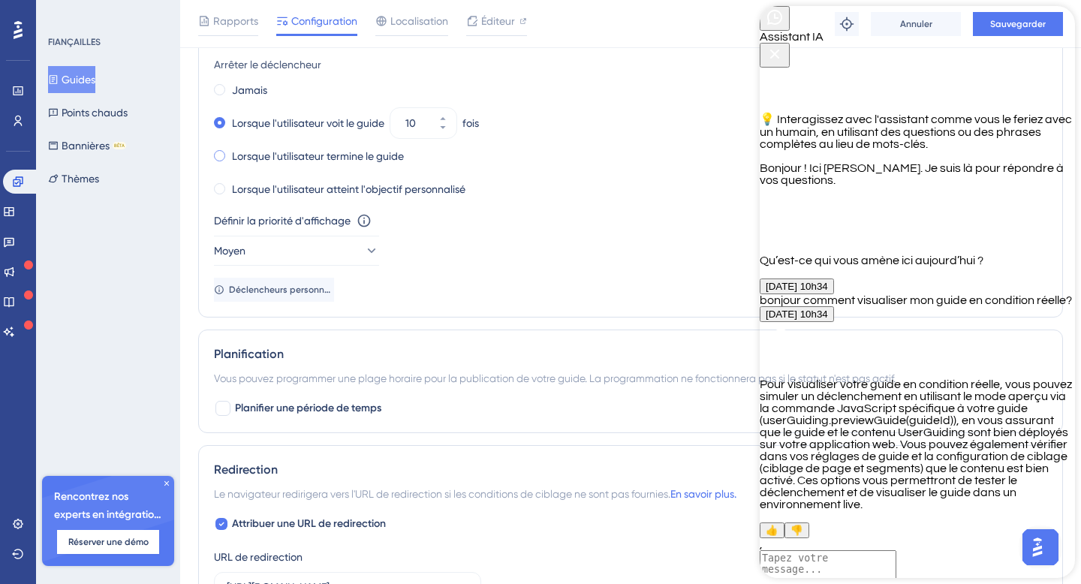
scroll to position [1008, 0]
click at [227, 402] on div at bounding box center [222, 406] width 15 height 15
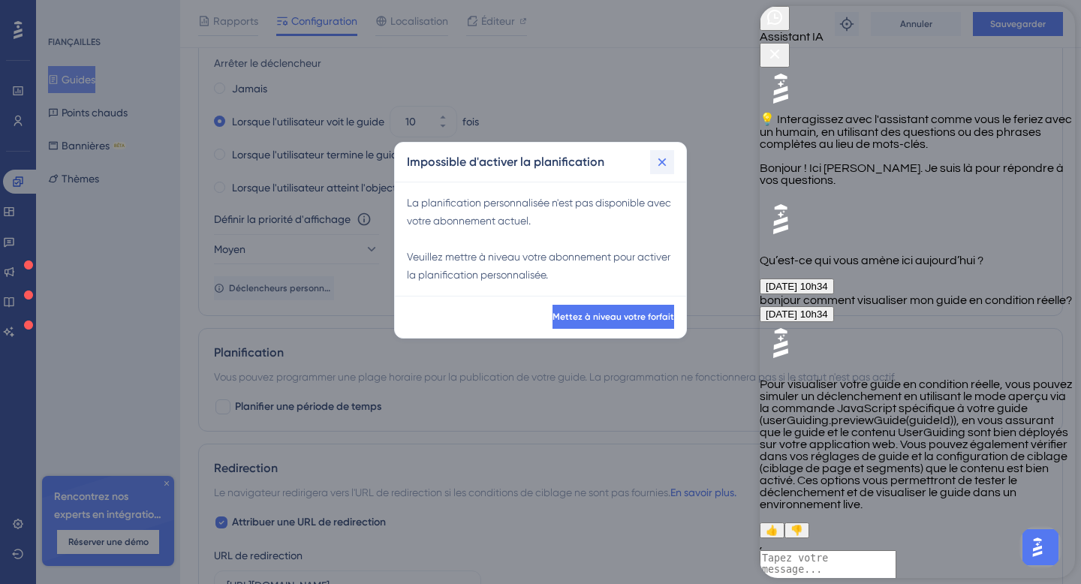
click at [666, 161] on icon at bounding box center [662, 162] width 15 height 15
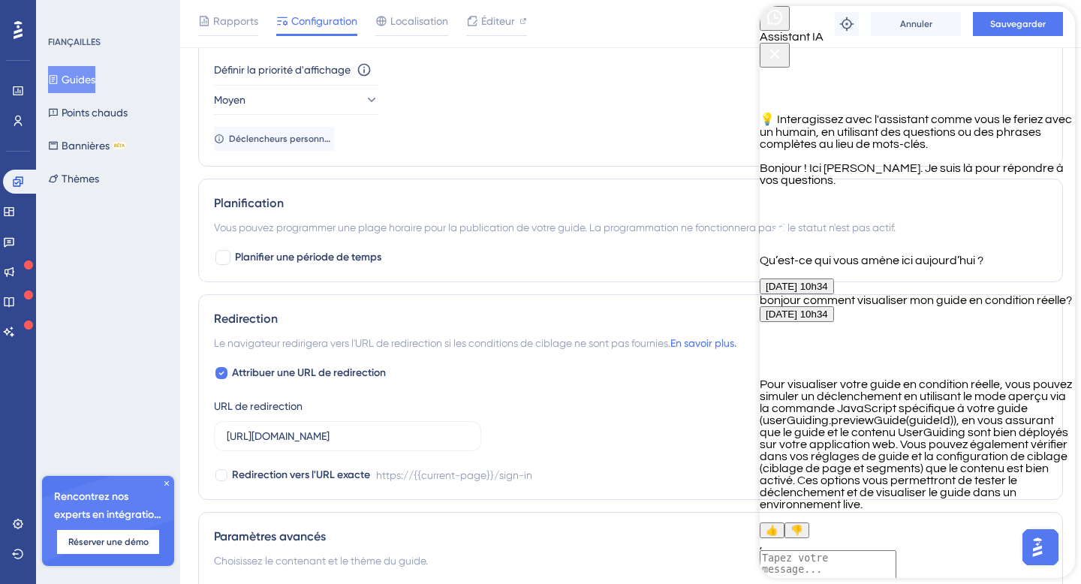
scroll to position [1166, 0]
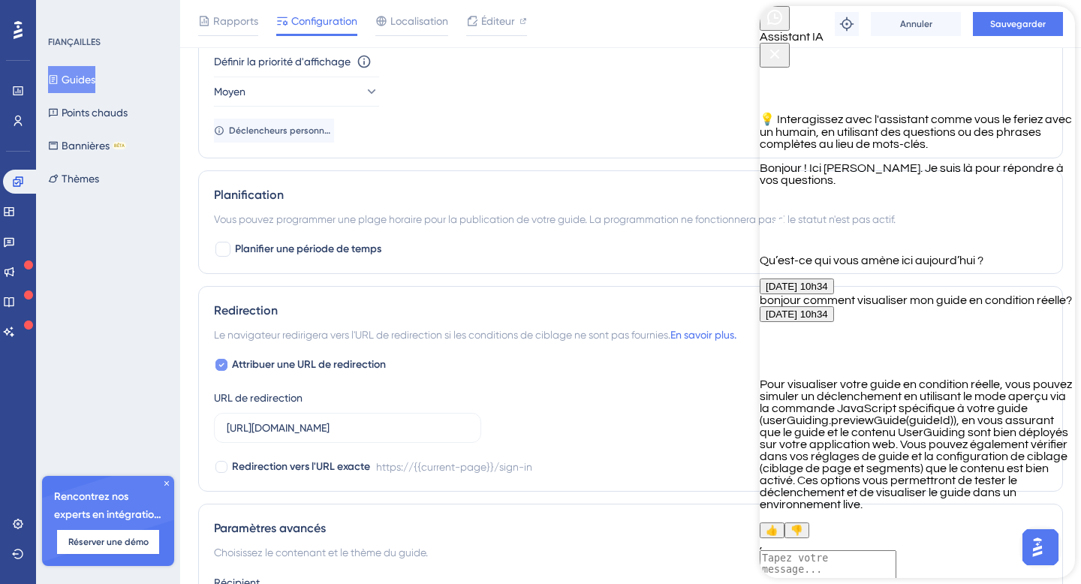
click at [227, 362] on div at bounding box center [221, 365] width 12 height 12
checkbox input "false"
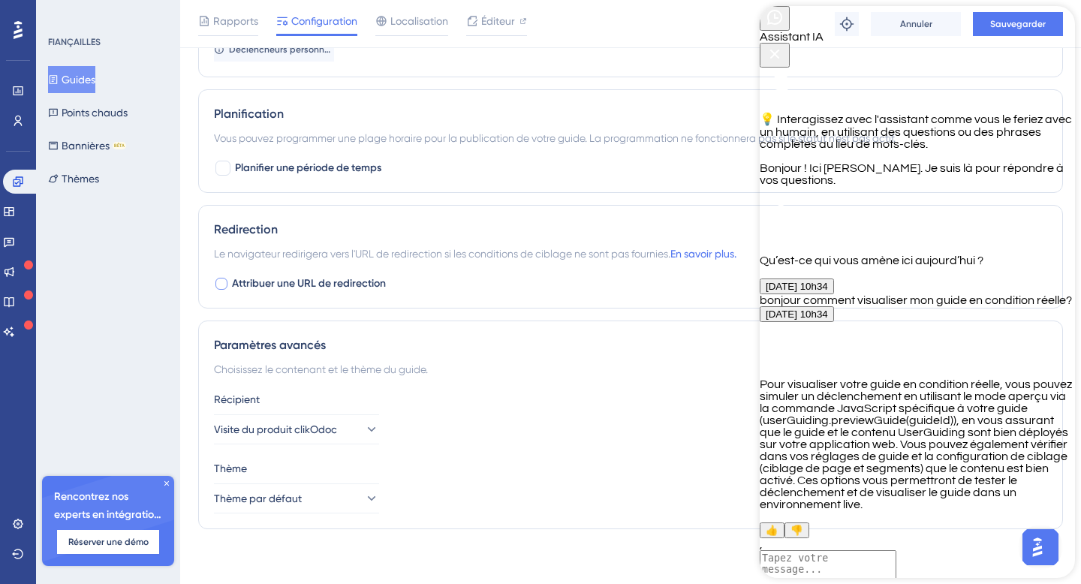
scroll to position [1248, 0]
click at [363, 426] on icon at bounding box center [370, 428] width 15 height 15
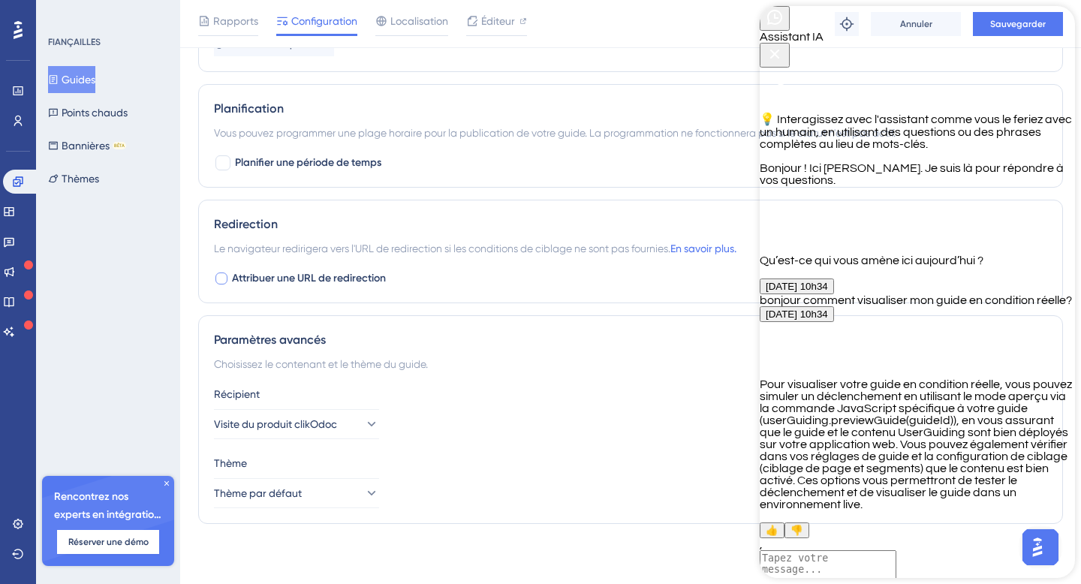
click at [841, 45] on div "Assistant IA" at bounding box center [917, 37] width 315 height 62
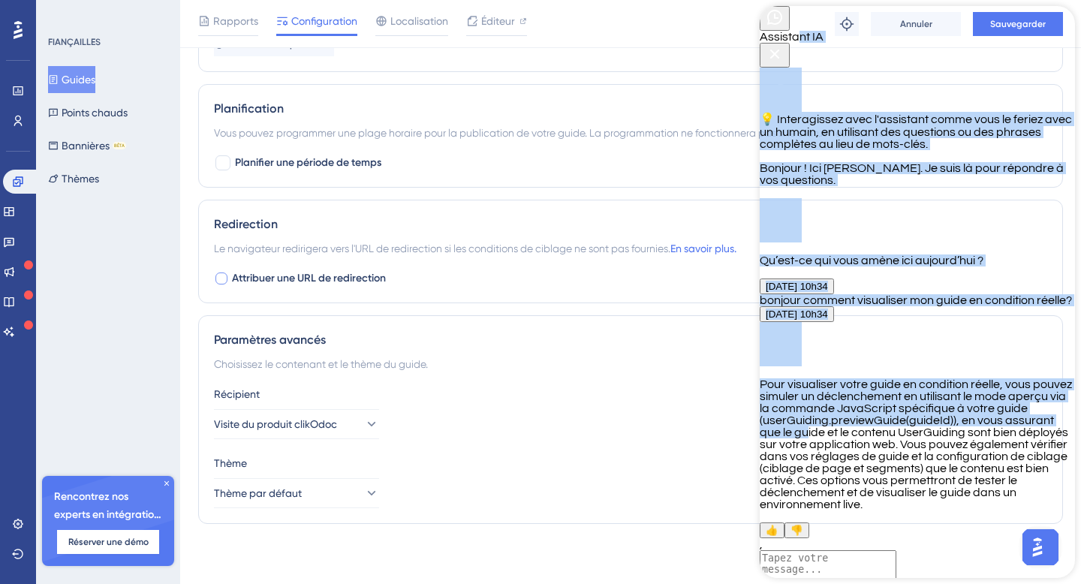
drag, startPoint x: 915, startPoint y: 21, endPoint x: 926, endPoint y: 294, distance: 273.5
click at [926, 294] on div "Assistant IA 💡 Interagissez avec l'assistant comme vous le feriez avec un humai…" at bounding box center [917, 308] width 315 height 604
click at [830, 47] on div "Assistant IA" at bounding box center [917, 37] width 315 height 62
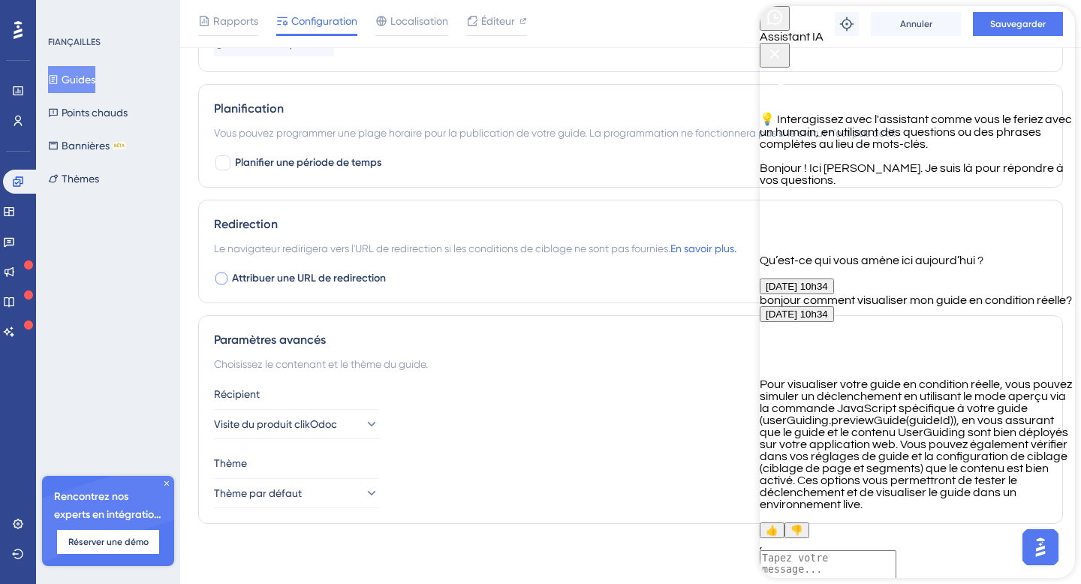
click at [784, 26] on icon "Bouton Retour" at bounding box center [775, 17] width 18 height 18
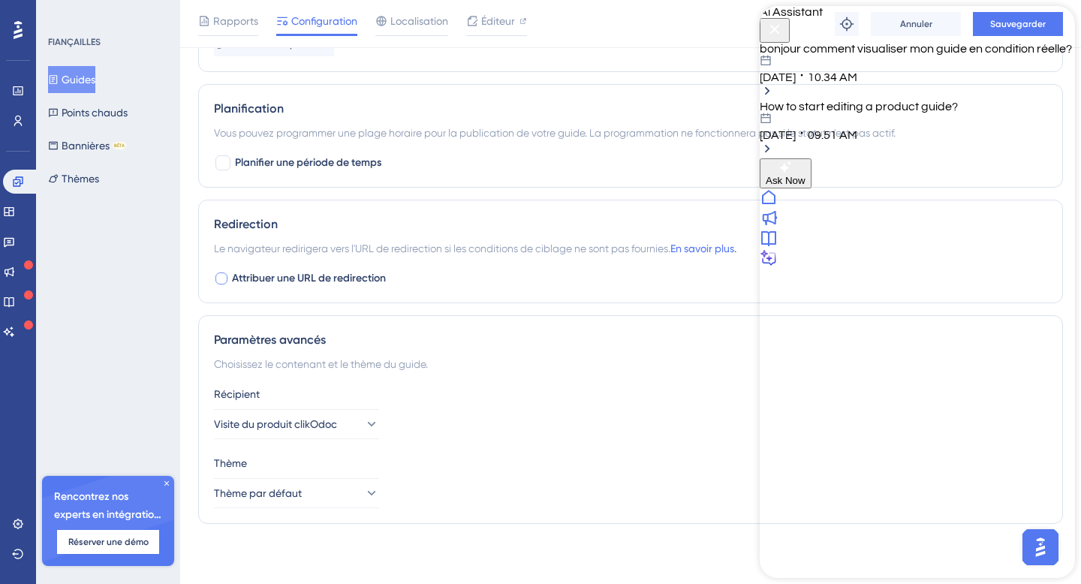
click at [823, 18] on span "Ai Assistant" at bounding box center [791, 12] width 63 height 12
click at [778, 206] on icon at bounding box center [769, 197] width 18 height 18
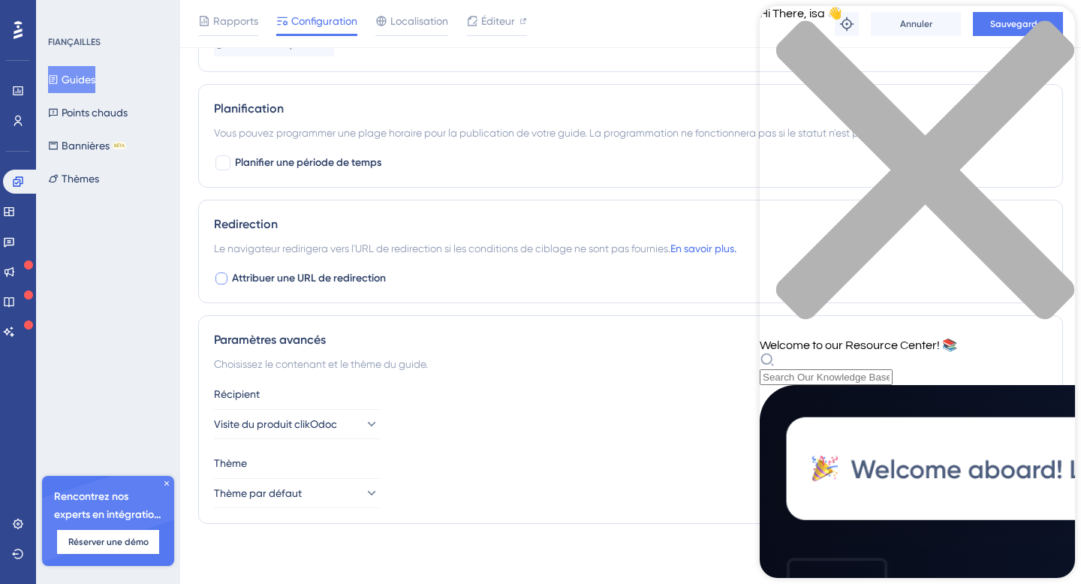
click at [992, 41] on div "Hi There, isa 👋" at bounding box center [917, 172] width 315 height 332
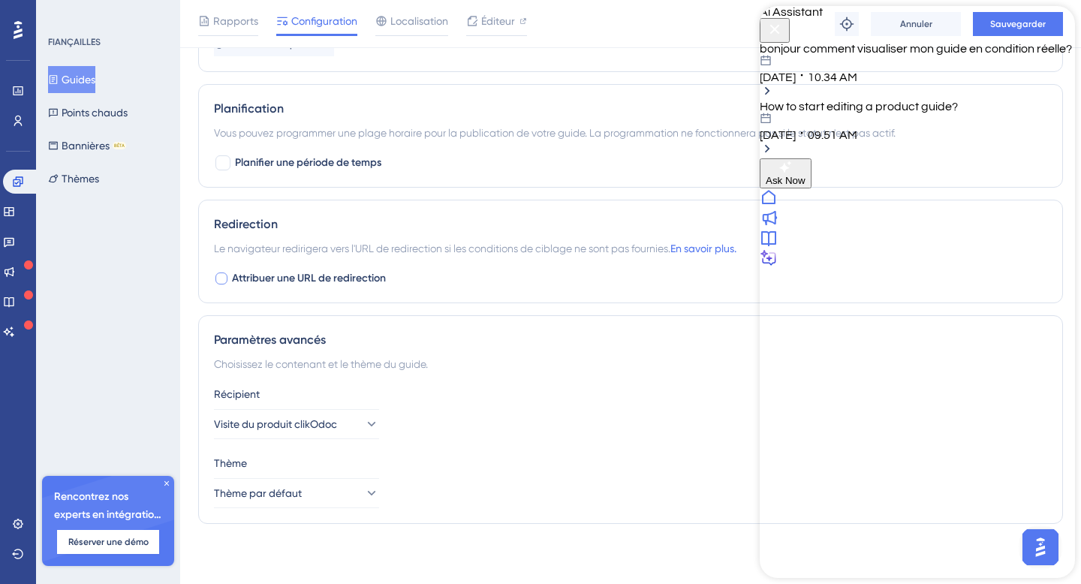
click at [917, 141] on div "How to start editing a product guide? [DATE] 09.51 AM" at bounding box center [917, 121] width 315 height 41
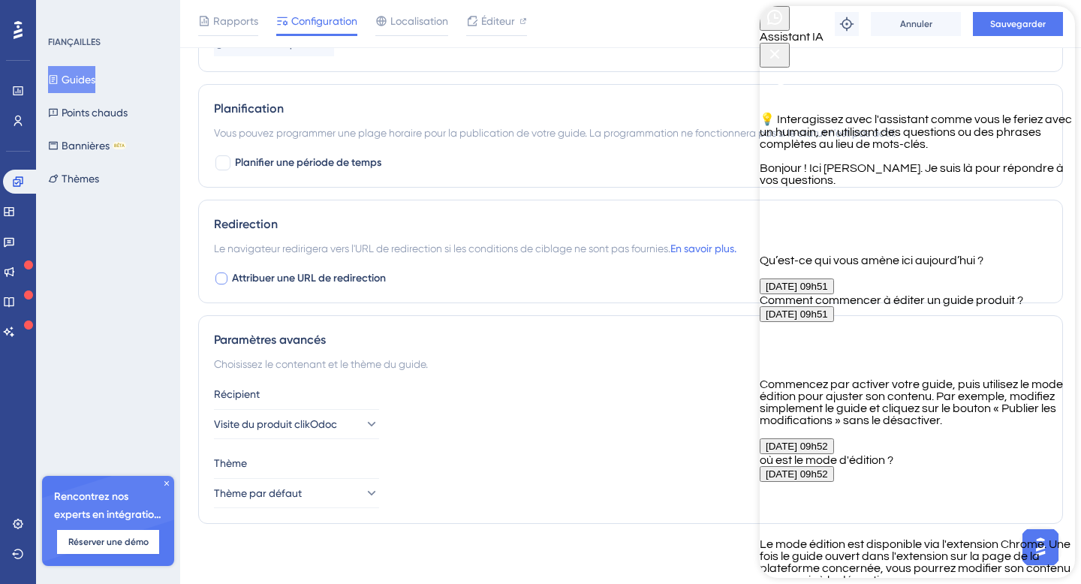
click at [643, 398] on div "Récipient" at bounding box center [630, 394] width 833 height 18
click at [780, 50] on icon "Bouton Fermer" at bounding box center [775, 55] width 10 height 10
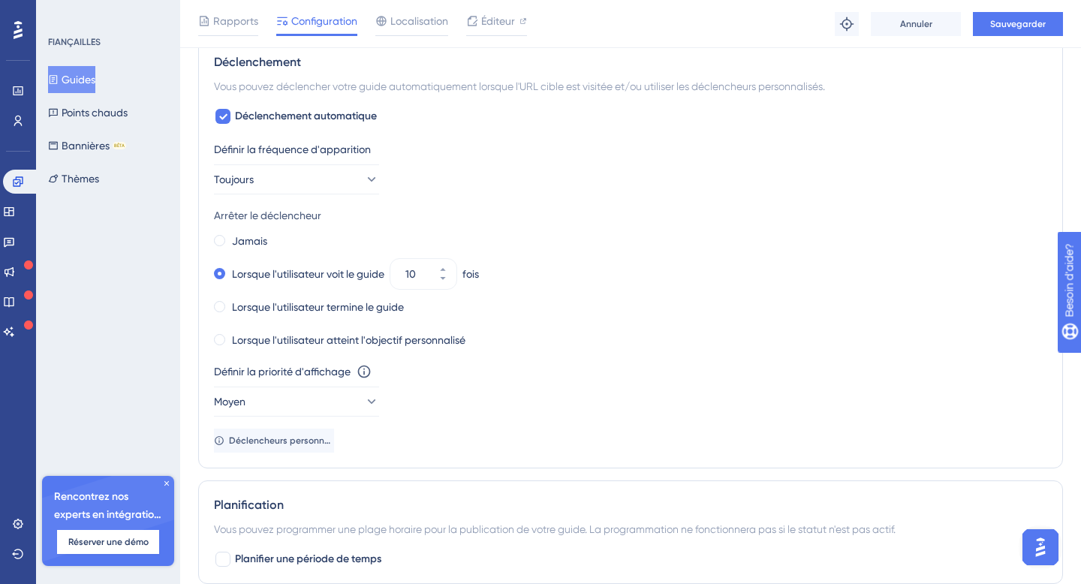
scroll to position [639, 0]
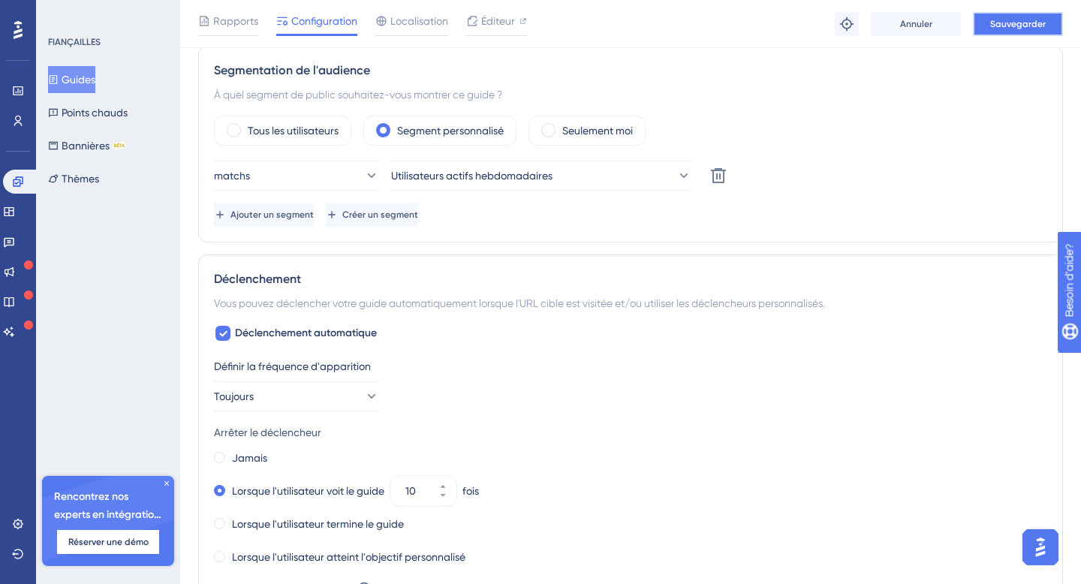
click at [1028, 20] on font "Sauvegarder" at bounding box center [1018, 24] width 56 height 11
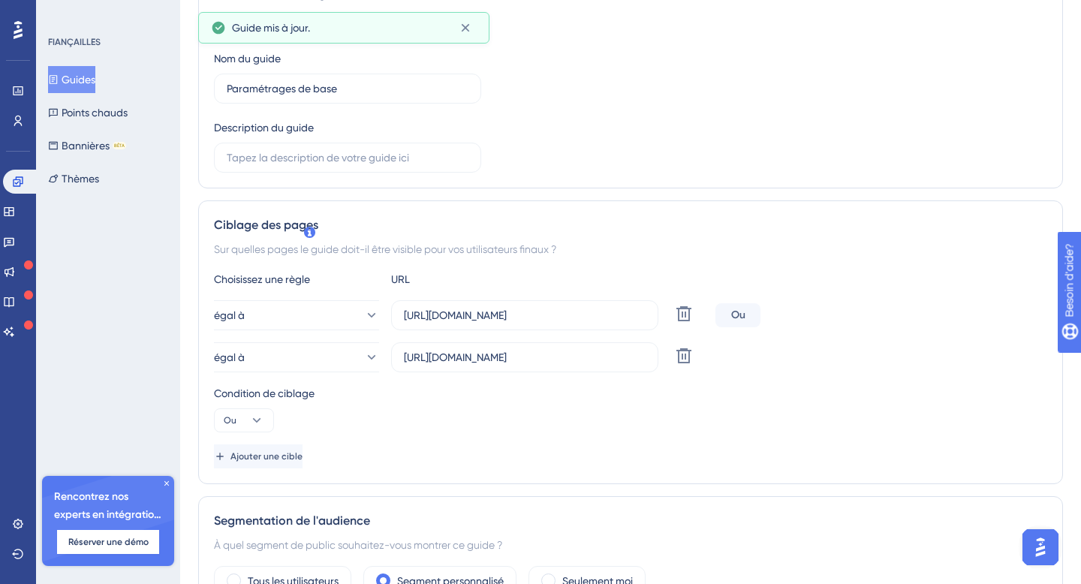
scroll to position [0, 0]
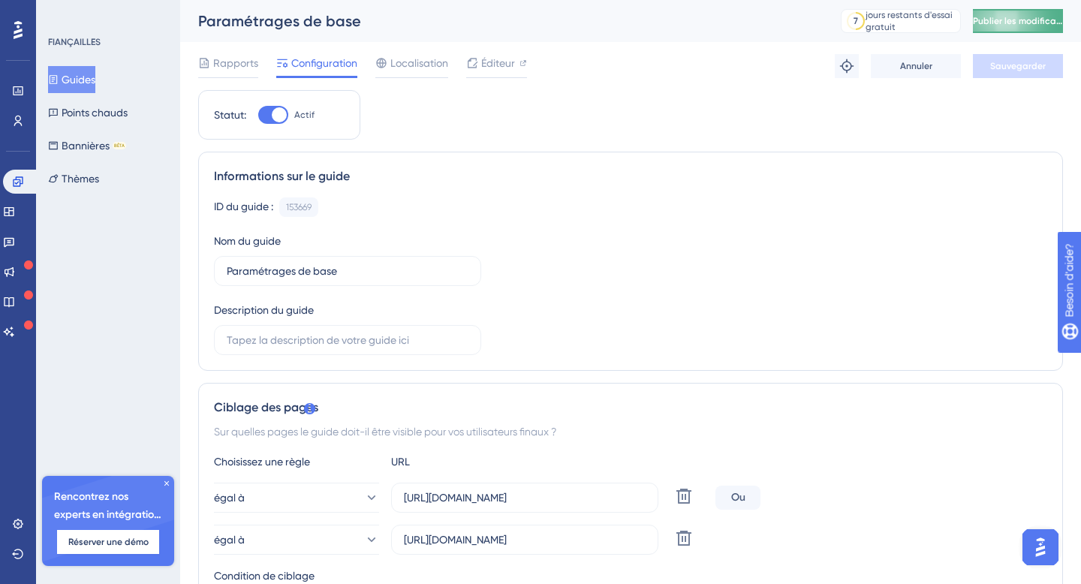
click at [1001, 24] on font "Publier les modifications" at bounding box center [1025, 21] width 104 height 11
click at [90, 77] on font "Guides" at bounding box center [79, 80] width 34 height 12
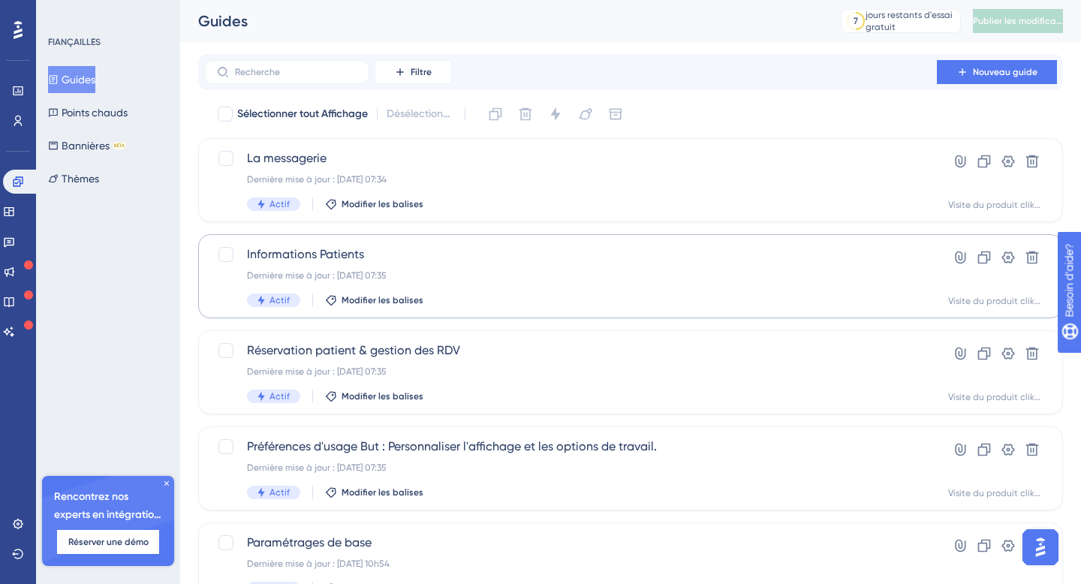
scroll to position [71, 0]
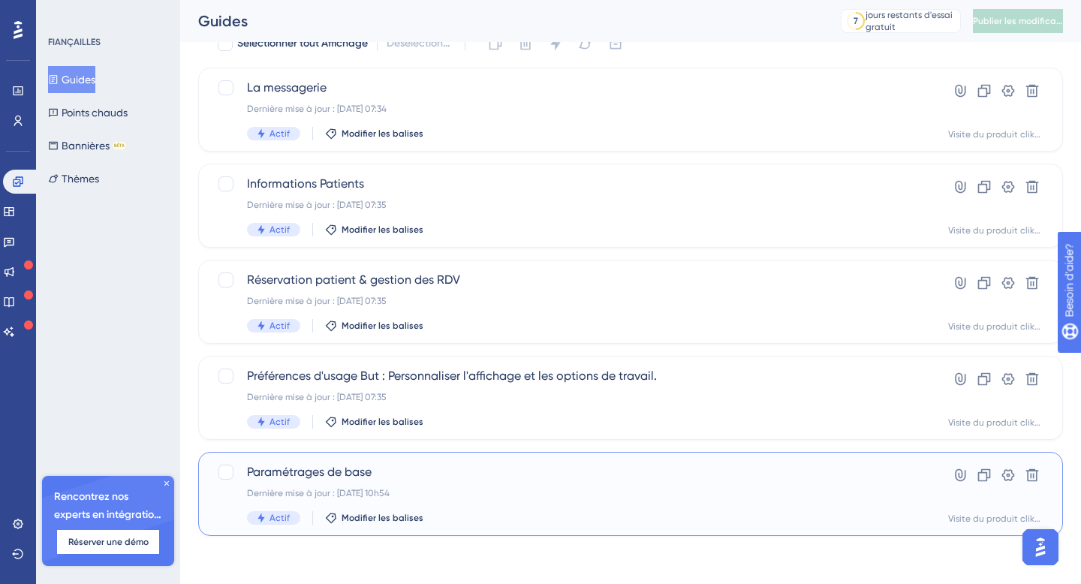
click at [452, 492] on div "Dernière mise à jour : [DATE] 10h54" at bounding box center [570, 493] width 647 height 12
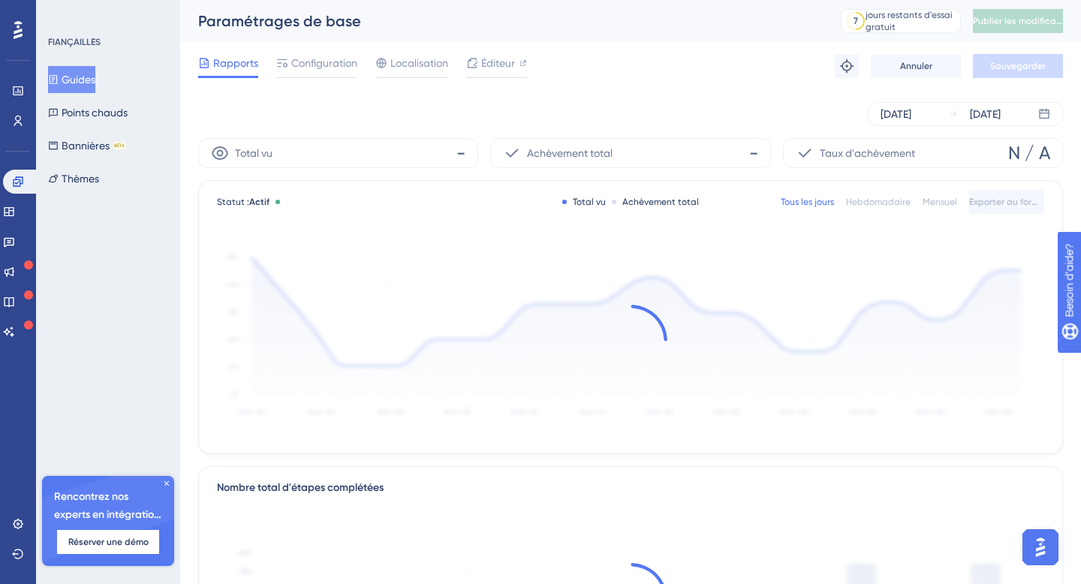
click at [86, 79] on font "Guides" at bounding box center [79, 80] width 34 height 12
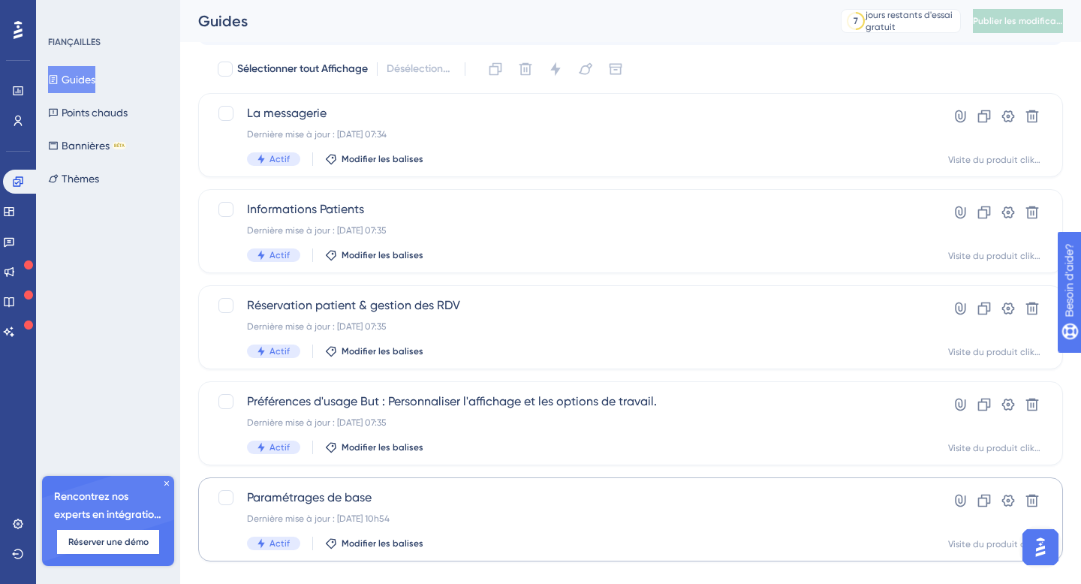
scroll to position [71, 0]
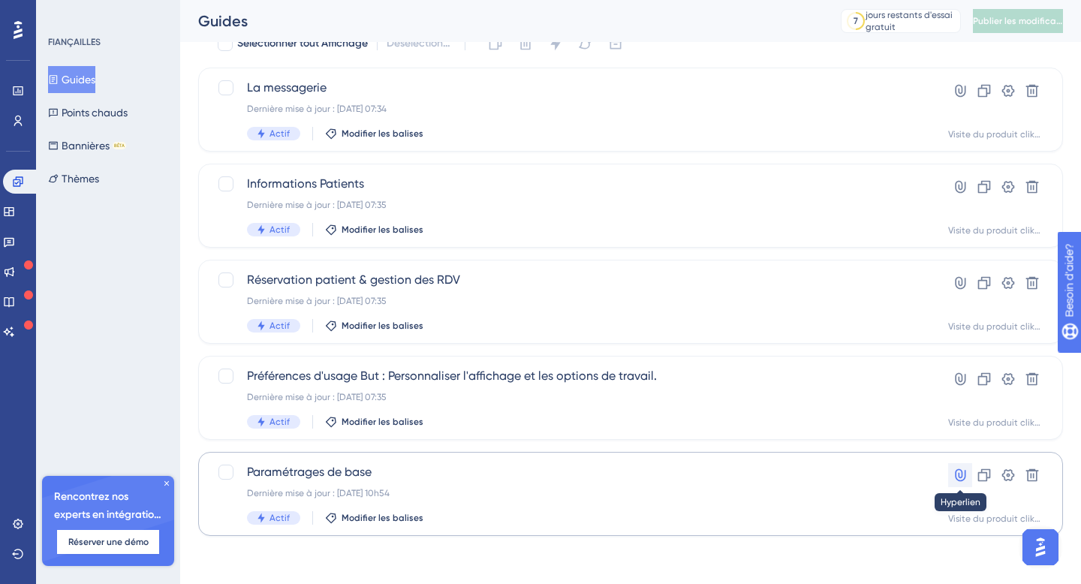
click at [963, 478] on icon at bounding box center [960, 475] width 15 height 15
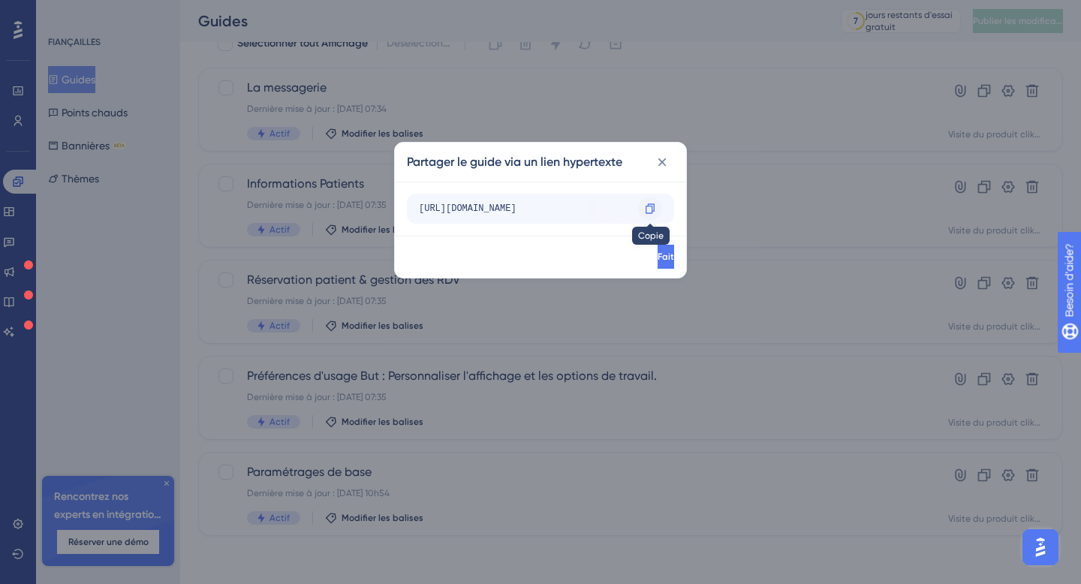
click at [650, 210] on icon at bounding box center [650, 209] width 12 height 12
click at [667, 158] on icon at bounding box center [662, 162] width 15 height 15
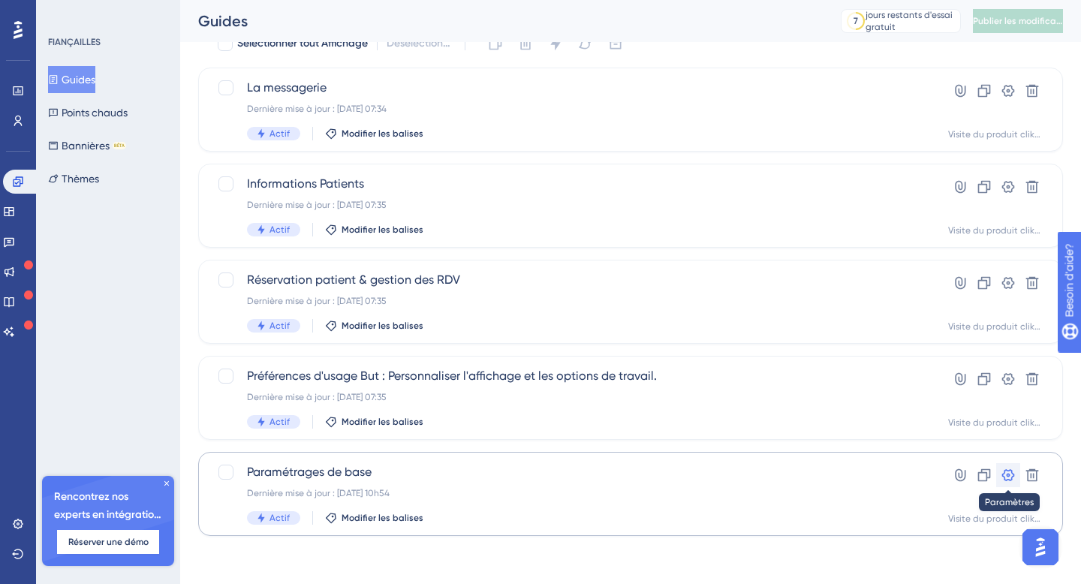
click at [1013, 480] on icon at bounding box center [1008, 475] width 15 height 15
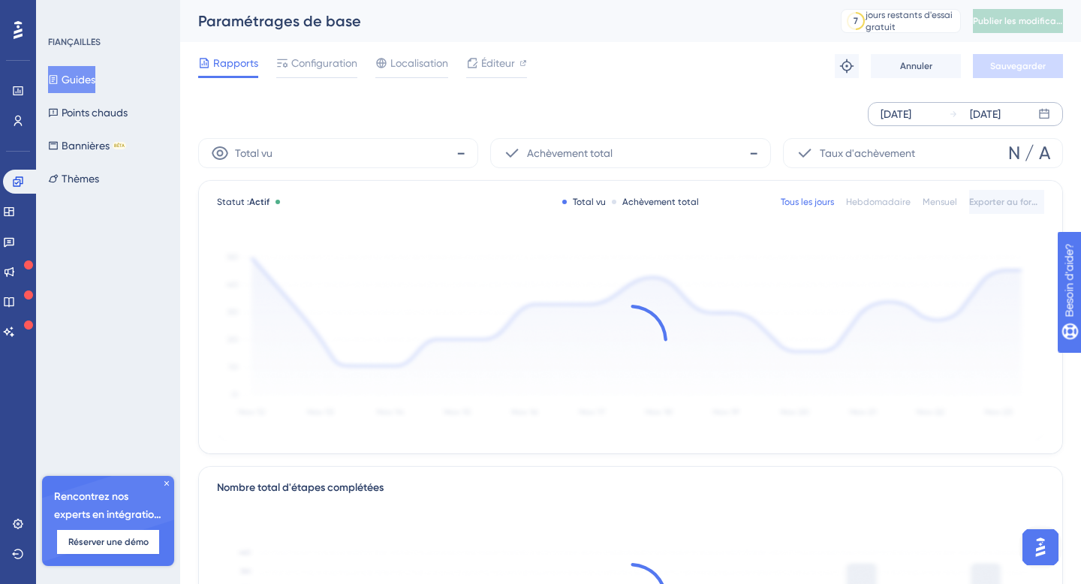
click at [1040, 113] on icon at bounding box center [1044, 114] width 10 height 10
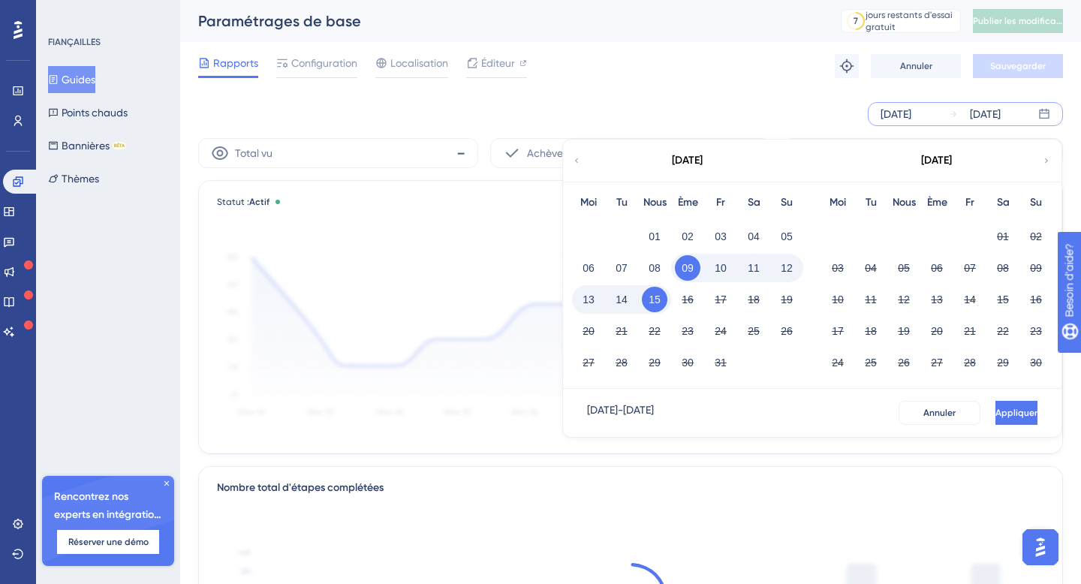
click at [703, 333] on div "23" at bounding box center [687, 331] width 33 height 29
click at [718, 84] on div "Rapports Configuration Localisation Éditeur Dépannage Annuler Sauvegarder" at bounding box center [630, 66] width 865 height 48
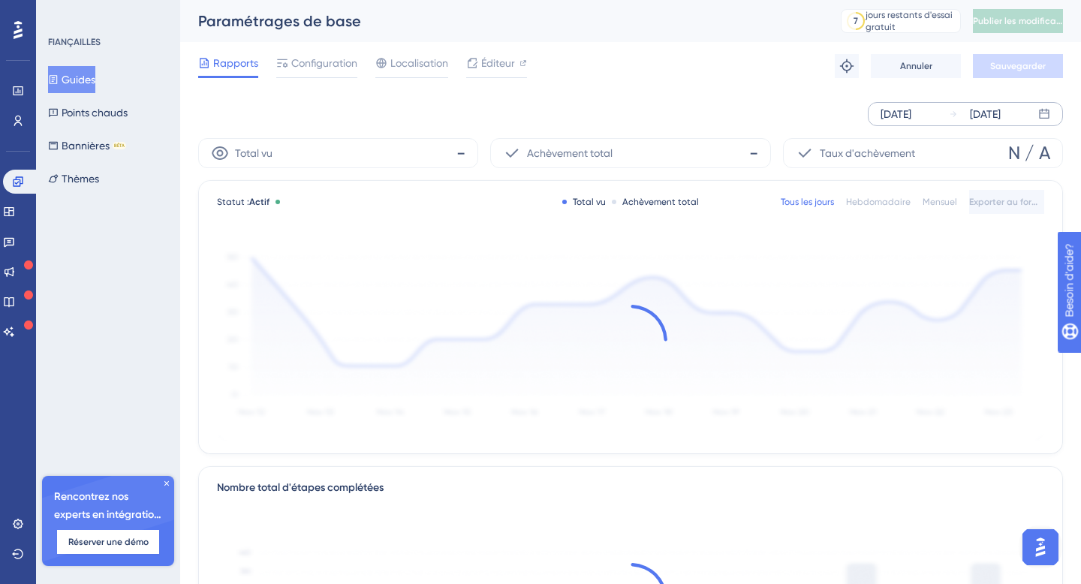
click at [911, 110] on font "[DATE]" at bounding box center [896, 114] width 31 height 12
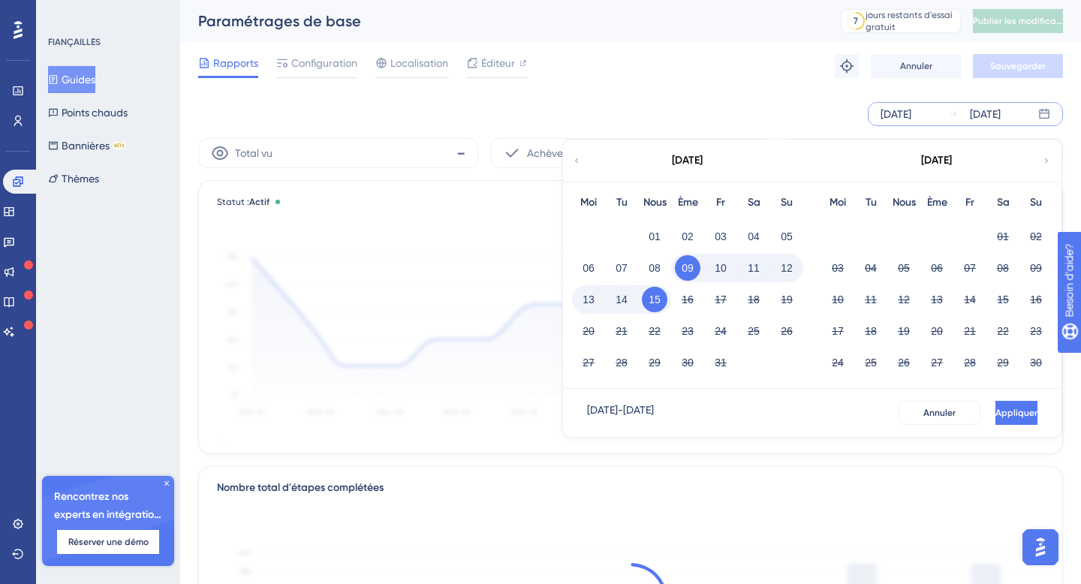
click at [911, 110] on font "[DATE]" at bounding box center [896, 114] width 31 height 12
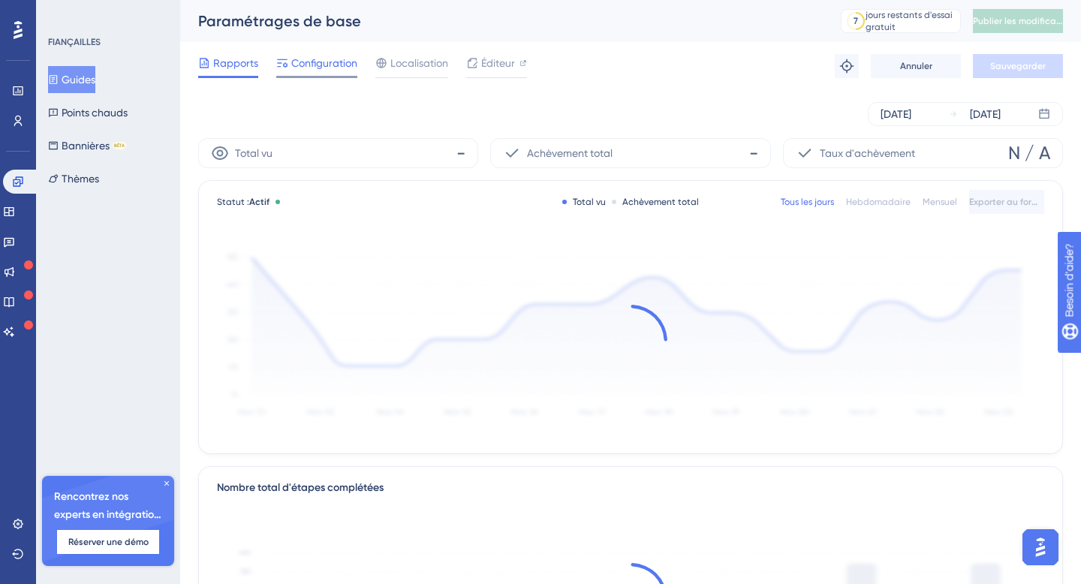
click at [320, 59] on font "Configuration" at bounding box center [324, 63] width 66 height 12
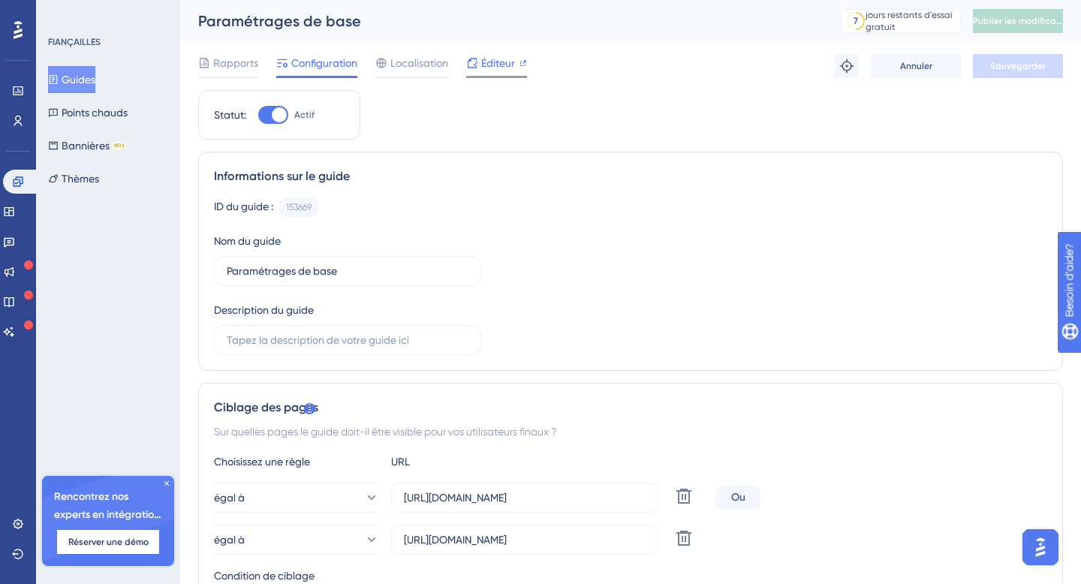
click at [495, 63] on font "Éditeur" at bounding box center [498, 63] width 34 height 12
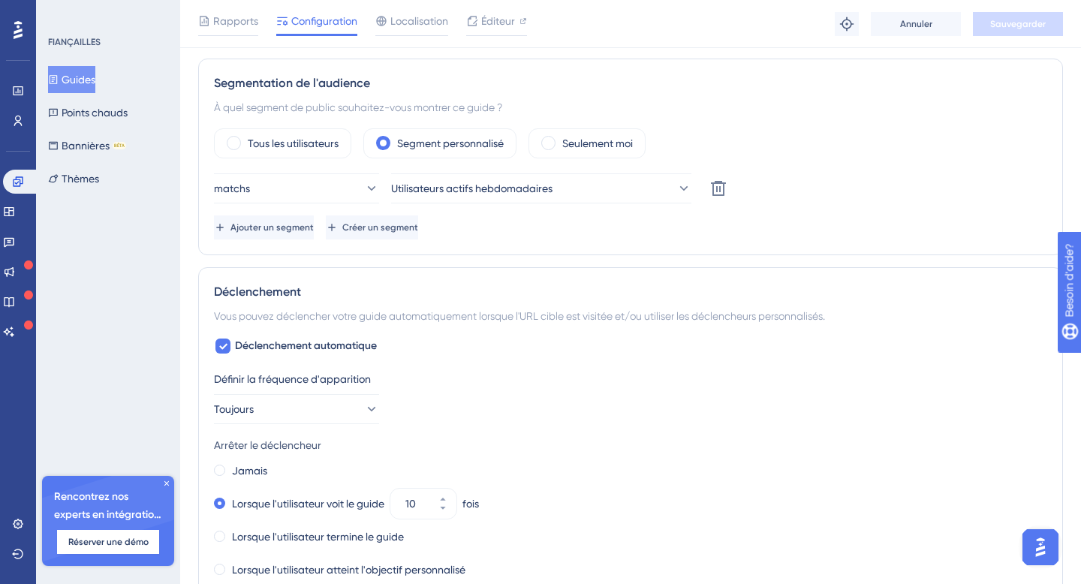
scroll to position [468, 0]
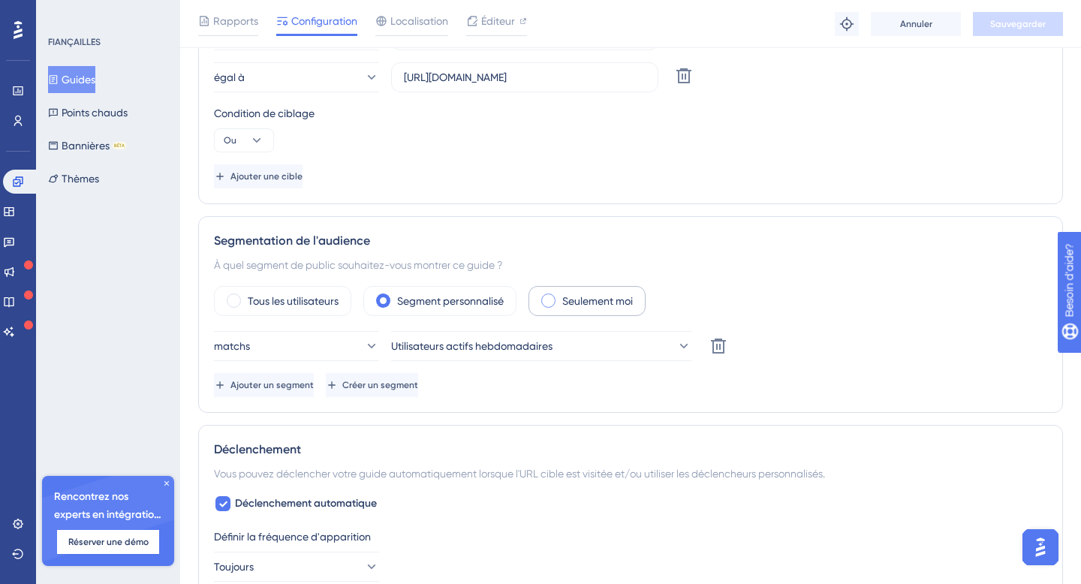
click at [545, 301] on span at bounding box center [548, 301] width 14 height 14
click at [560, 296] on input "radio" at bounding box center [560, 296] width 0 height 0
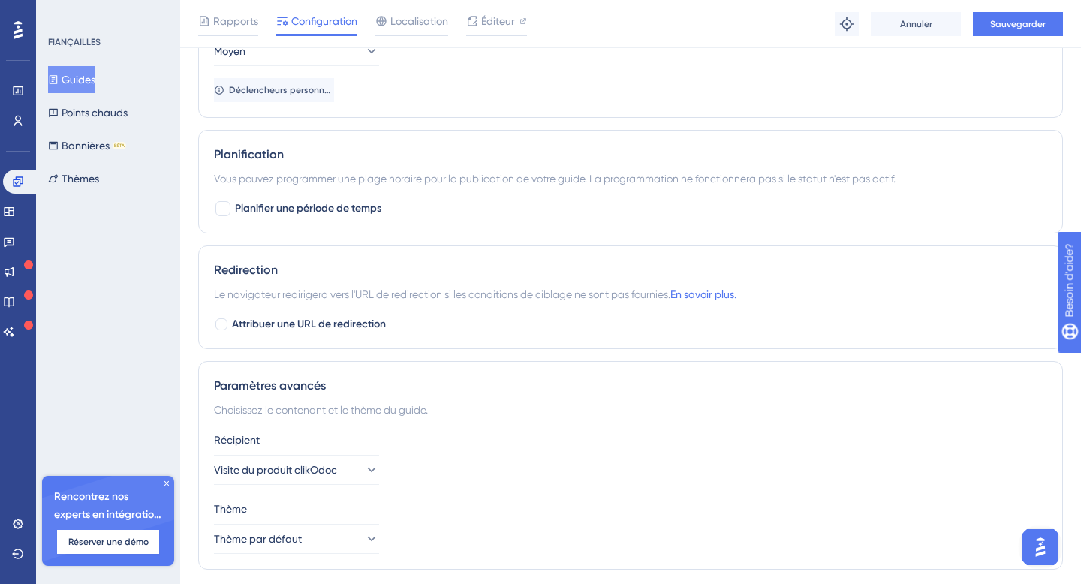
scroll to position [1204, 0]
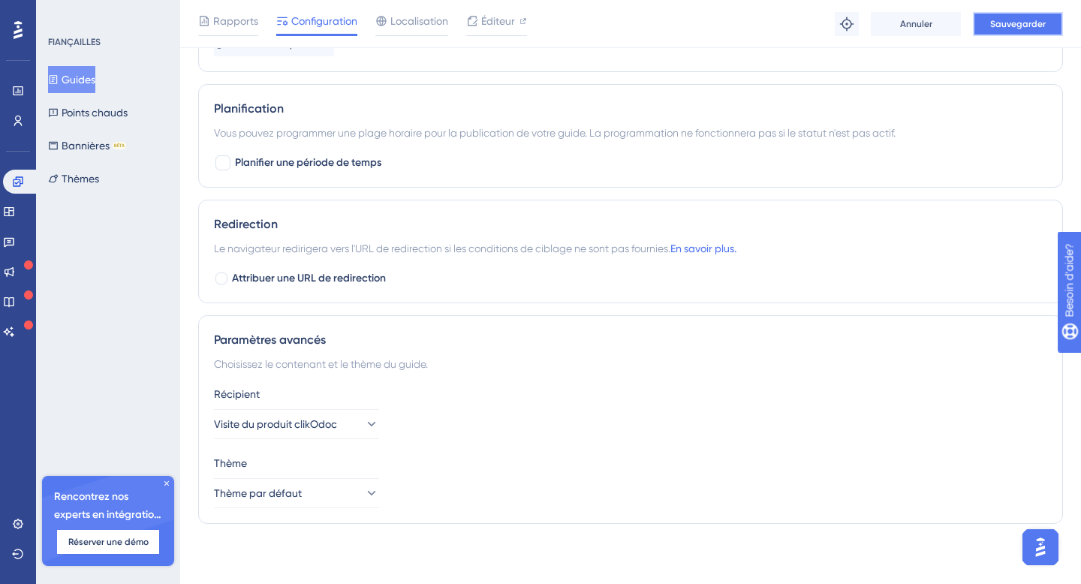
click at [1011, 13] on button "Sauvegarder" at bounding box center [1018, 24] width 90 height 24
click at [15, 217] on icon at bounding box center [9, 212] width 12 height 12
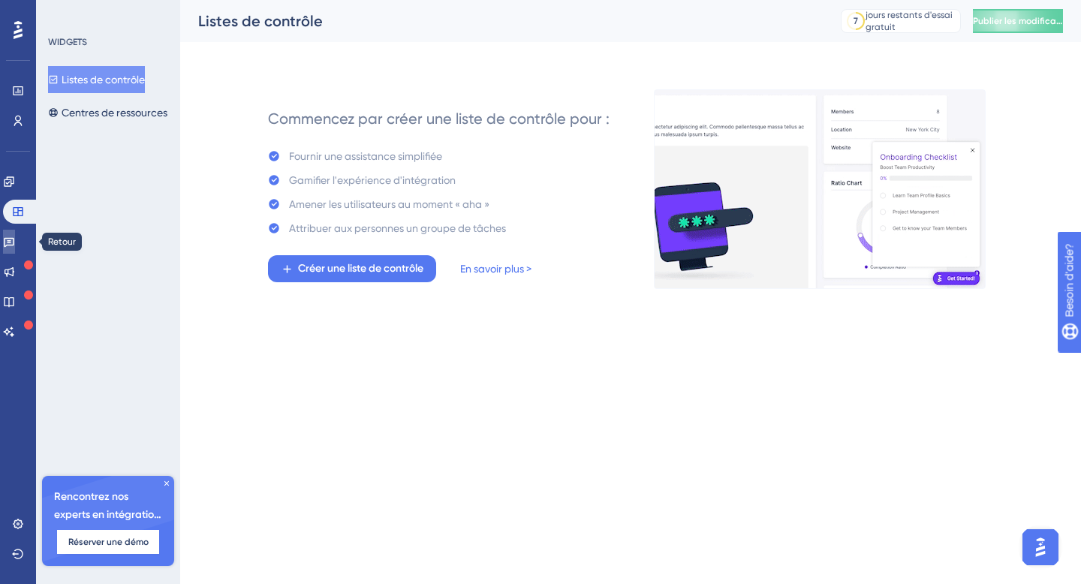
click at [15, 239] on link at bounding box center [9, 242] width 12 height 24
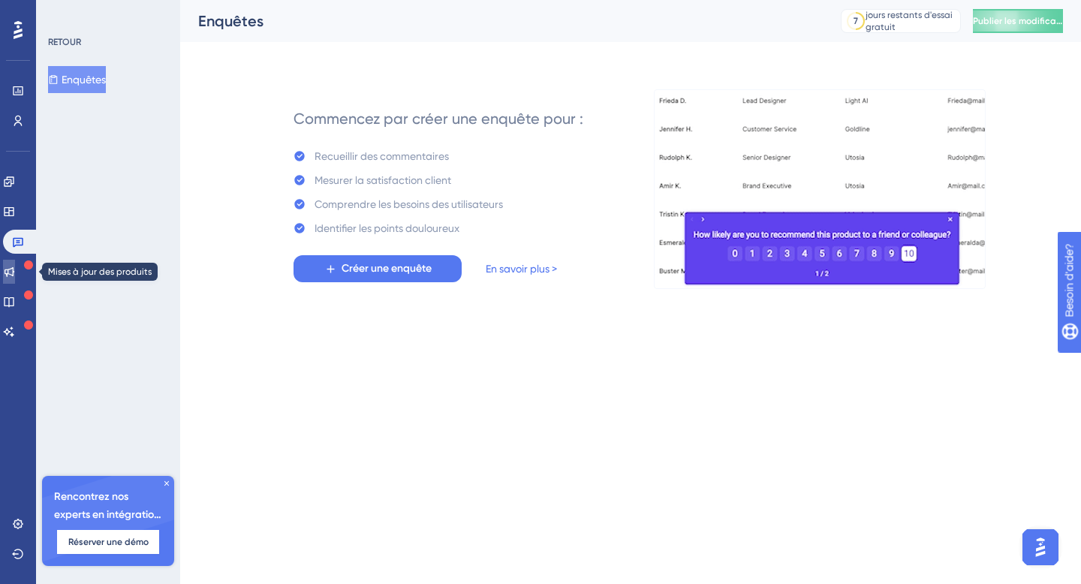
click at [15, 275] on icon at bounding box center [9, 272] width 12 height 12
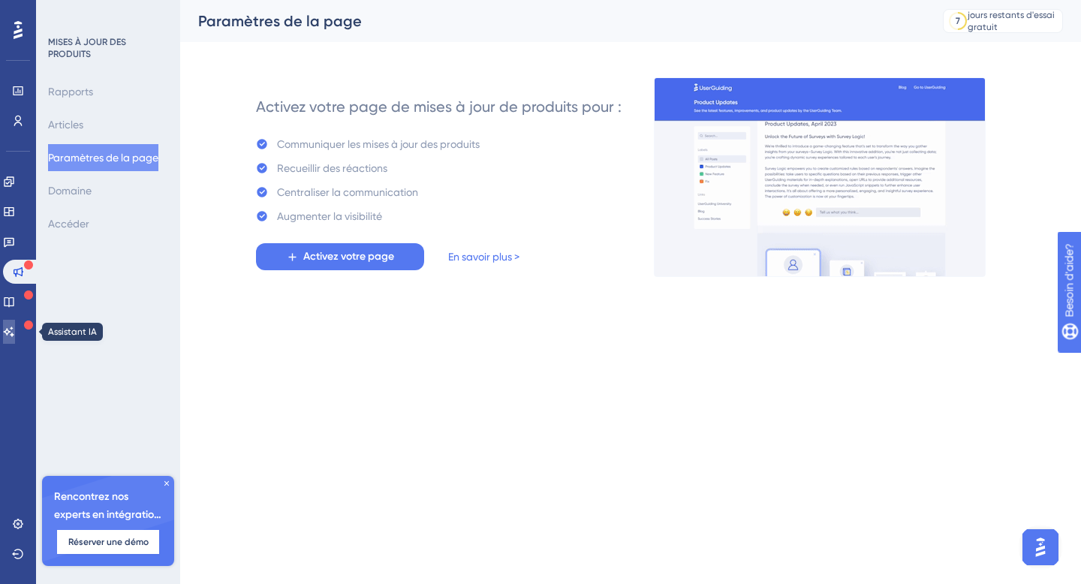
click at [14, 336] on icon at bounding box center [9, 332] width 11 height 10
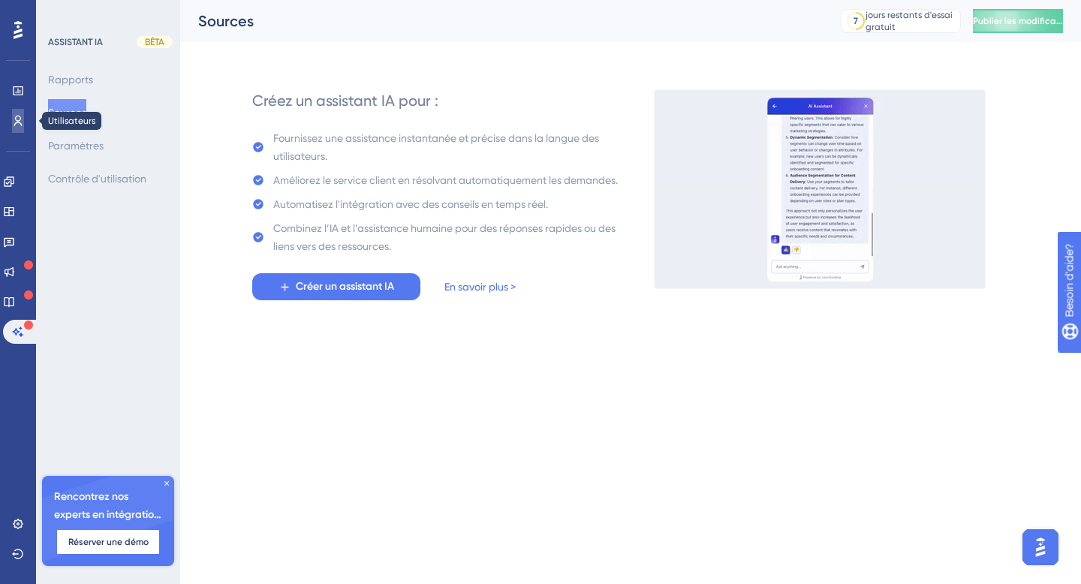
click at [20, 119] on icon at bounding box center [18, 121] width 12 height 12
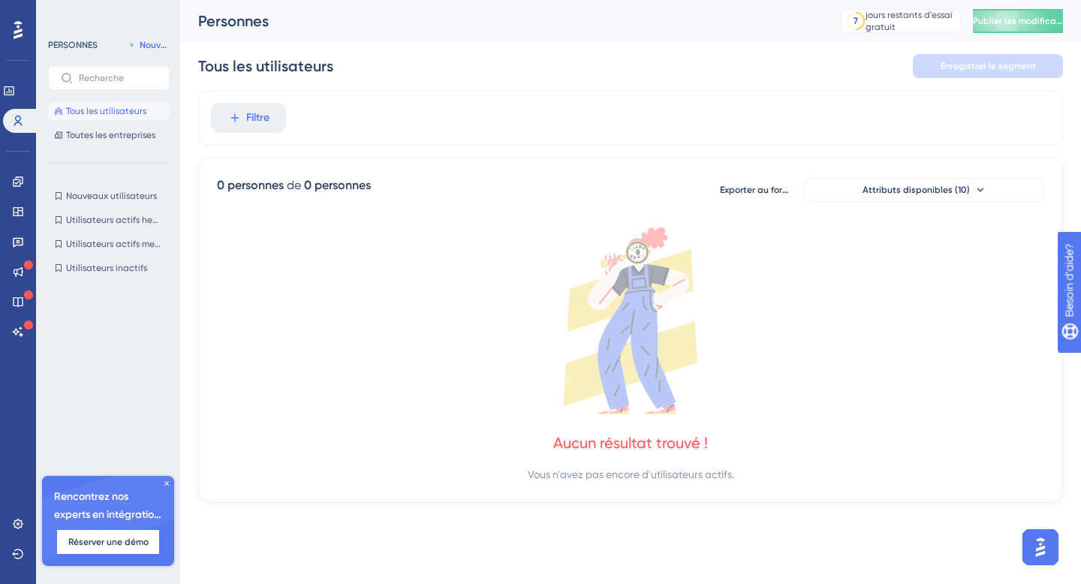
click at [1050, 540] on img "Open AI Assistant Launcher" at bounding box center [1040, 547] width 27 height 27
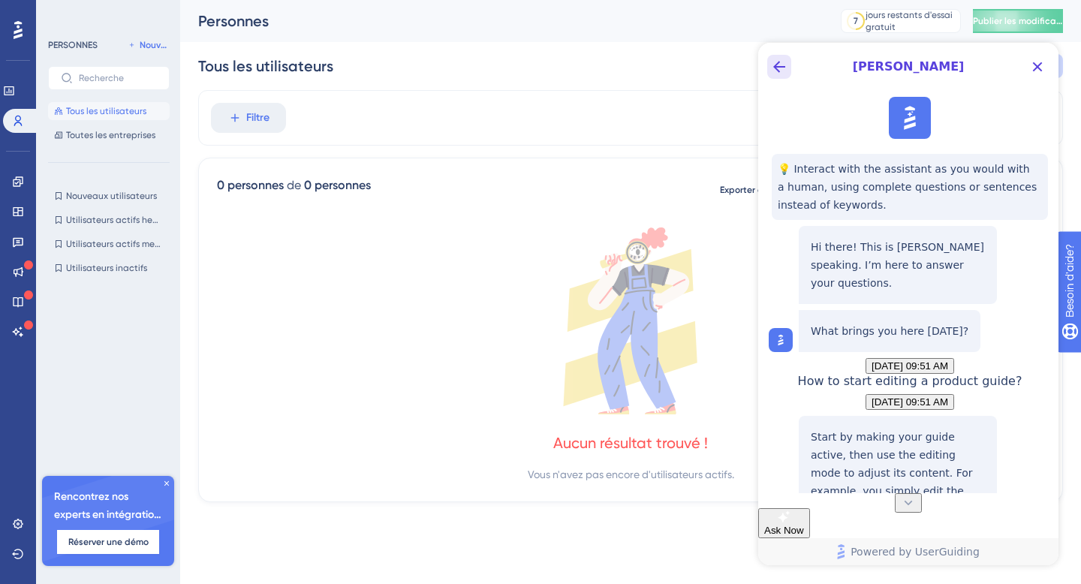
click at [776, 61] on icon "Back Button" at bounding box center [779, 67] width 18 height 18
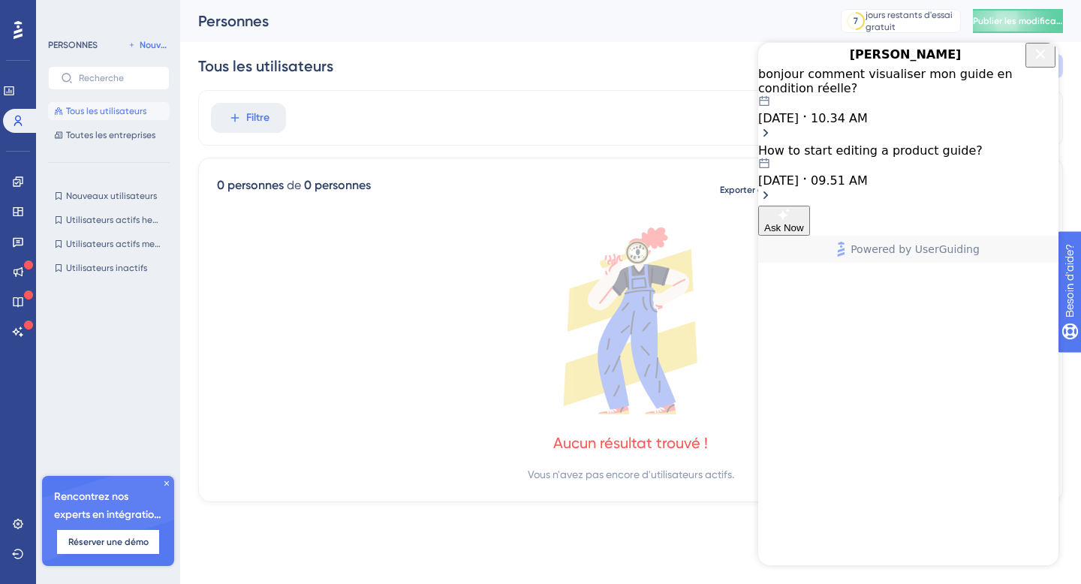
click at [899, 183] on div "How to start editing a product guide? [DATE] 09.51 AM" at bounding box center [908, 165] width 300 height 44
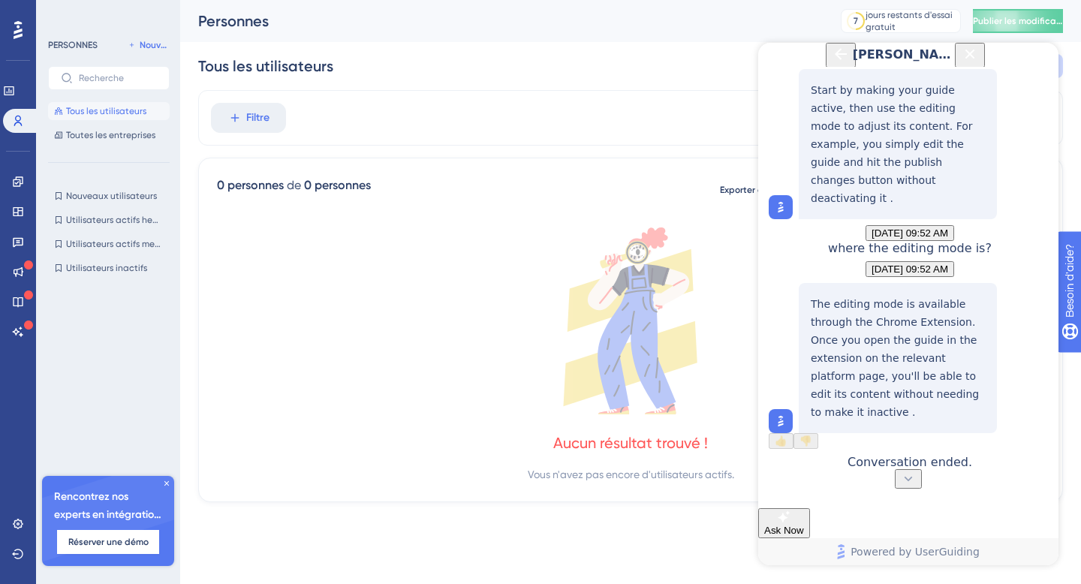
scroll to position [459, 0]
click at [835, 60] on icon "Back Button" at bounding box center [841, 54] width 12 height 12
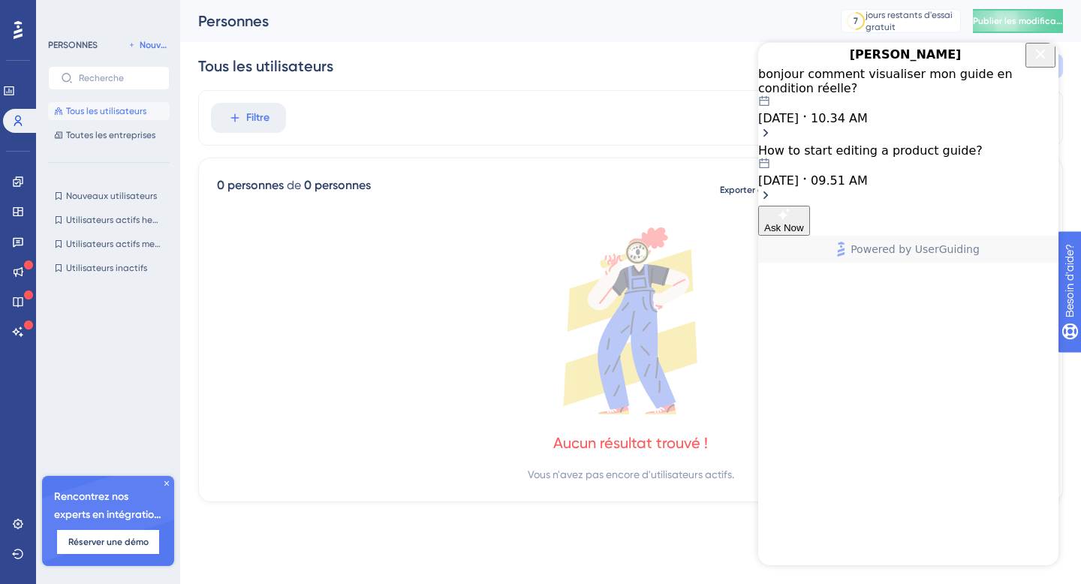
click at [852, 119] on div "bonjour comment visualiser mon guide en condition réelle? [DATE] 10.34 AM" at bounding box center [908, 96] width 300 height 59
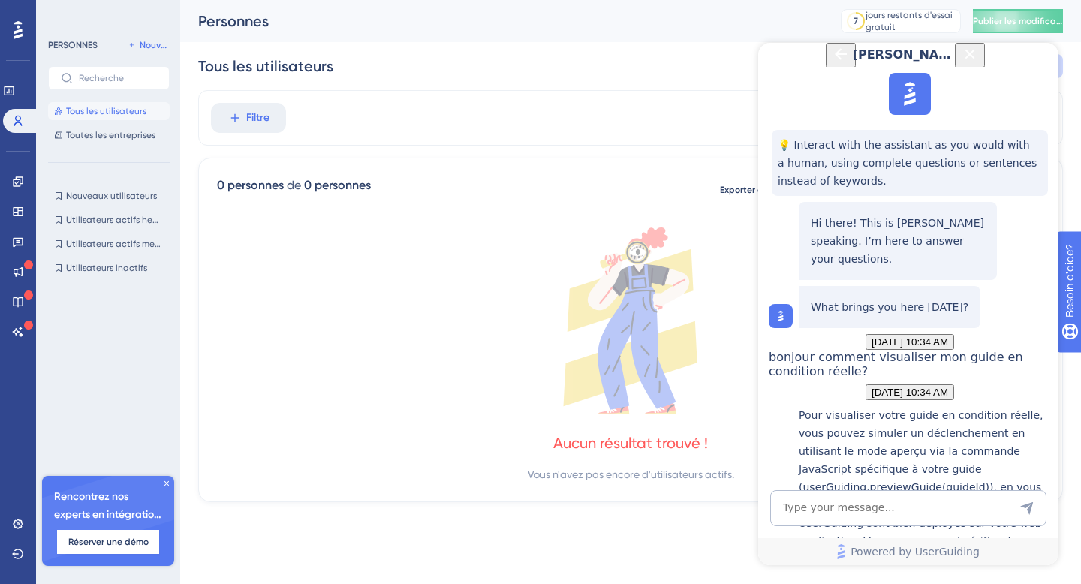
scroll to position [330, 0]
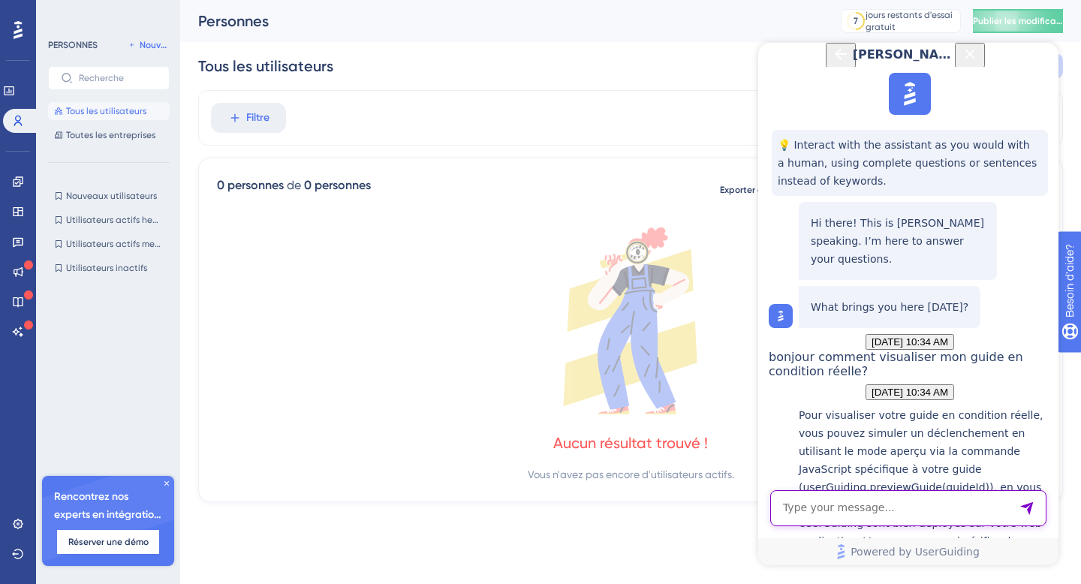
click at [852, 510] on textarea "AI Assistant Text Input" at bounding box center [908, 508] width 276 height 36
click at [960, 505] on textarea "O% je trouve la commande javascript?" at bounding box center [908, 508] width 276 height 36
type textarea "O% je trouve la commande javascript spécifique à mon guide?"
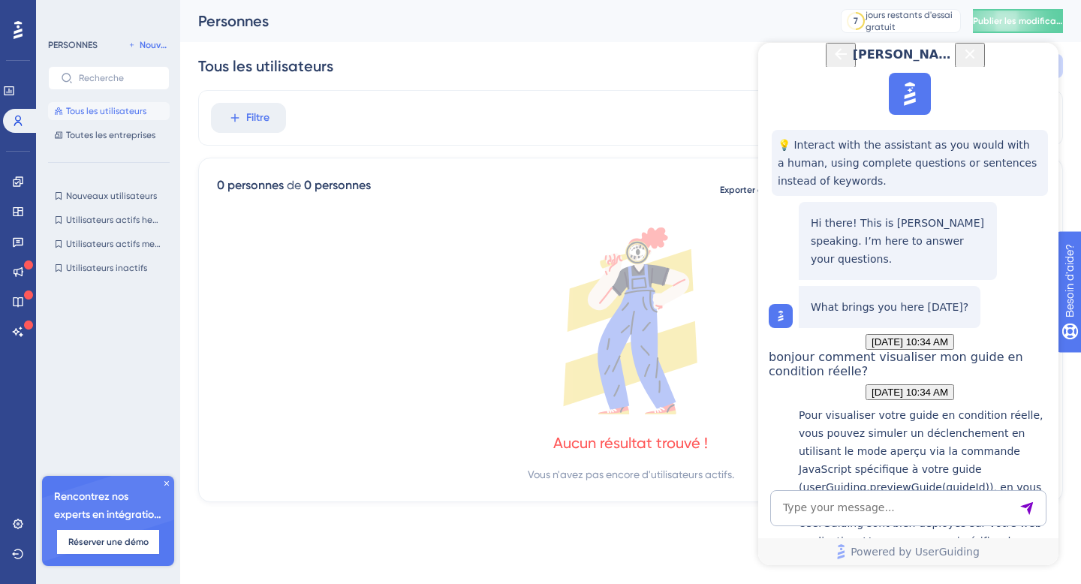
scroll to position [643, 0]
